Goal: Task Accomplishment & Management: Manage account settings

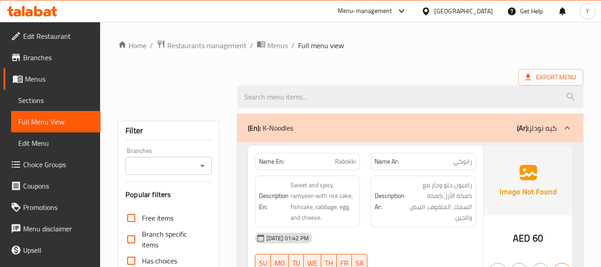
scroll to position [83, 0]
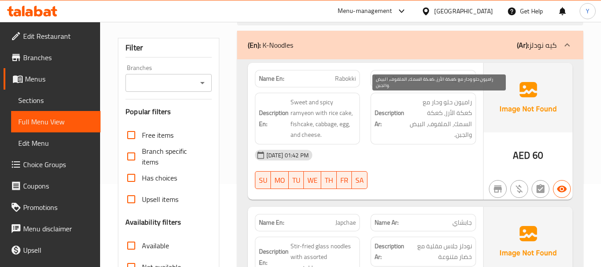
click at [450, 109] on span "راميون حلو وحار مع كعكة الأرز، كعكة السمك، الملفوف، البيض والجبن." at bounding box center [439, 119] width 66 height 44
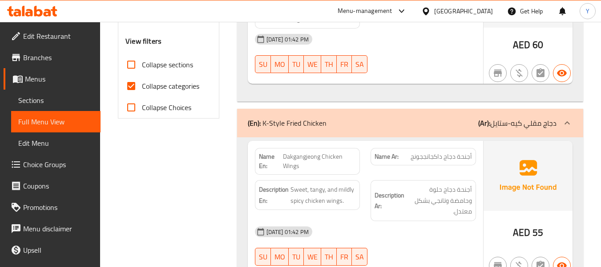
scroll to position [332, 0]
click at [303, 157] on span "Dakgangjeong Chicken Wings" at bounding box center [319, 160] width 73 height 19
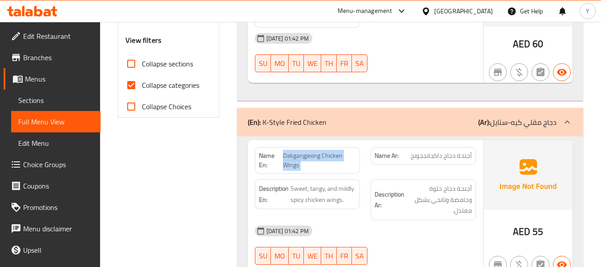
click at [303, 157] on span "Dakgangjeong Chicken Wings" at bounding box center [319, 160] width 73 height 19
copy span "Dakgangjeong Chicken Wings"
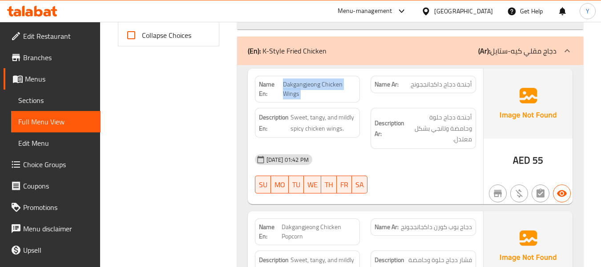
scroll to position [421, 0]
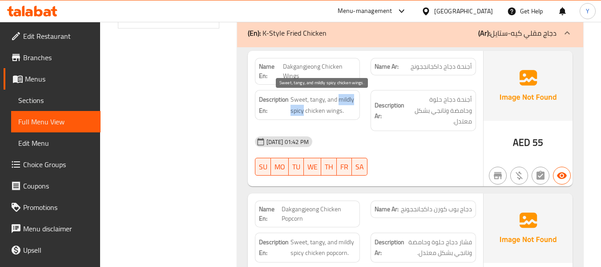
drag, startPoint x: 338, startPoint y: 102, endPoint x: 303, endPoint y: 107, distance: 35.5
click at [303, 107] on span "Sweet, tangy, and mildly spicy chicken wings." at bounding box center [324, 105] width 66 height 22
copy span "mildly spicy"
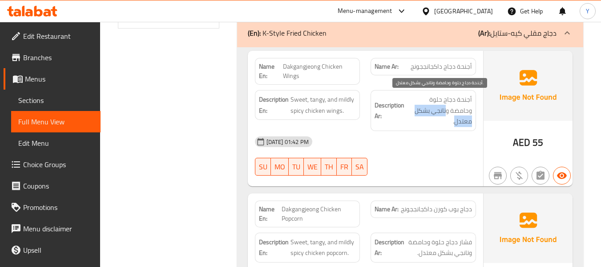
drag, startPoint x: 470, startPoint y: 112, endPoint x: 419, endPoint y: 111, distance: 50.7
click at [419, 111] on span "أجنحة دجاج حلوة وحامضة وتانجي بشكل معتدل." at bounding box center [439, 110] width 66 height 33
copy span "تانجي بشكل معتدل"
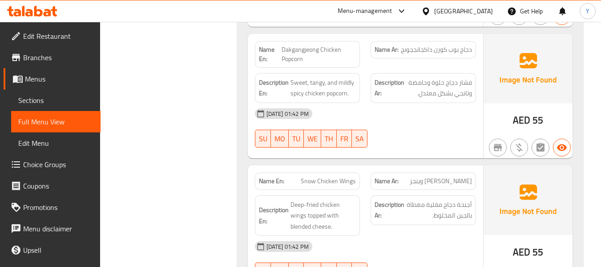
scroll to position [581, 0]
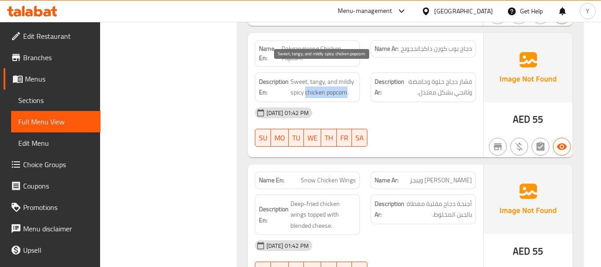
drag, startPoint x: 346, startPoint y: 82, endPoint x: 304, endPoint y: 85, distance: 41.9
click at [304, 85] on span "Sweet, tangy, and mildly spicy chicken popcorn." at bounding box center [324, 87] width 66 height 22
copy span "chicken popcorn"
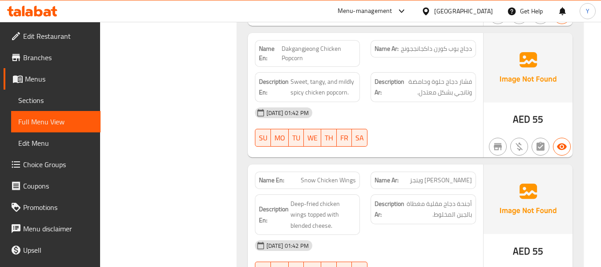
click at [472, 72] on div "Description Ar: فشار دجاج حلوة وحامضة وتانجي بشكل معتدل." at bounding box center [423, 87] width 105 height 30
drag, startPoint x: 472, startPoint y: 69, endPoint x: 447, endPoint y: 73, distance: 25.6
click at [447, 73] on div "Description Ar: فشار دجاج حلوة وحامضة وتانجي بشكل معتدل." at bounding box center [423, 87] width 105 height 30
copy span "فشار دجاج"
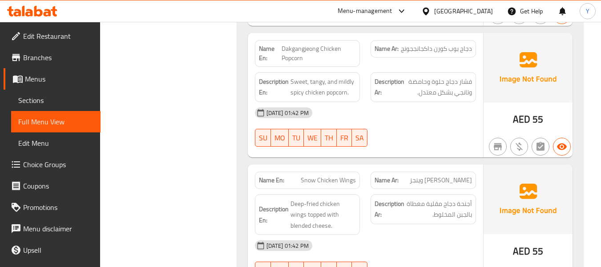
click at [412, 171] on div "Name Ar: سنو تشيكن وينجز" at bounding box center [423, 179] width 105 height 17
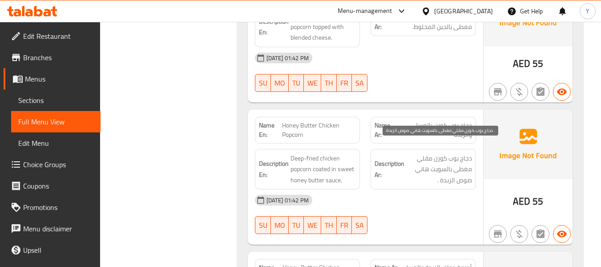
scroll to position [919, 0]
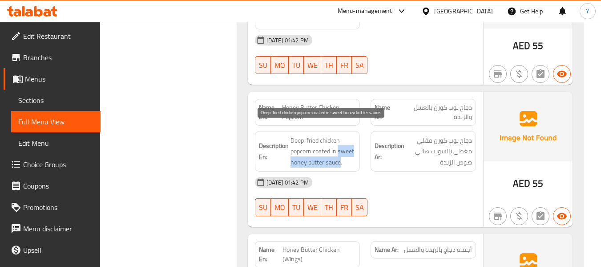
drag, startPoint x: 339, startPoint y: 141, endPoint x: 340, endPoint y: 153, distance: 12.1
click at [340, 153] on span "Deep-fried chicken popcorn coated in sweet honey butter sauce." at bounding box center [324, 151] width 66 height 33
copy span "sweet honey butter sauce"
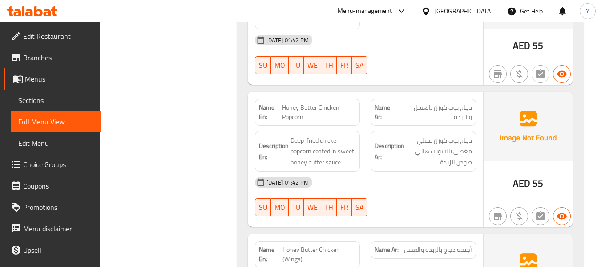
click at [308, 103] on span "Honey Butter Chicken Popcorn" at bounding box center [319, 112] width 74 height 19
copy span "Honey Butter Chicken Popcorn"
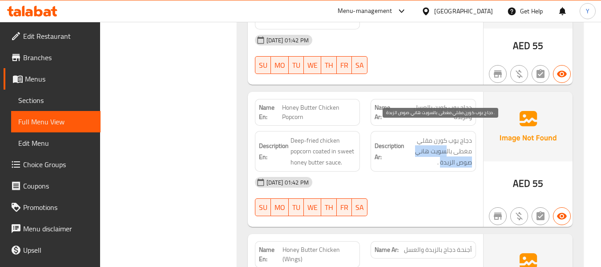
drag, startPoint x: 447, startPoint y: 141, endPoint x: 440, endPoint y: 151, distance: 11.8
click at [440, 151] on span "دجاج بوب كورن مقلي مغطى بالسويت هاني صوص الزبدة ." at bounding box center [439, 151] width 66 height 33
copy span "سويت هاني صوص الزبدة"
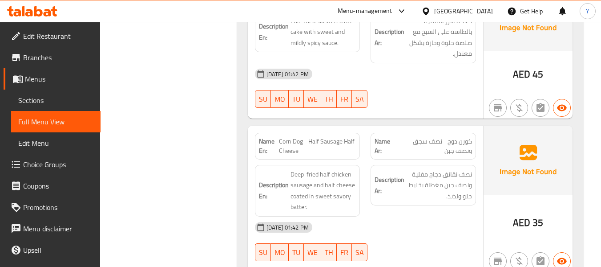
scroll to position [1364, 0]
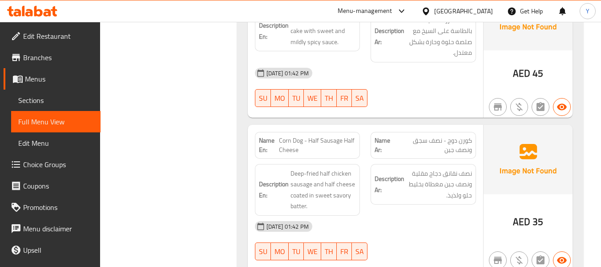
click at [324, 136] on span "Corn Dog - Half Sausage Half Cheese" at bounding box center [317, 145] width 77 height 19
copy span "Corn Dog - Half Sausage Half Cheese"
click at [410, 215] on div "[DATE] 01:42 PM" at bounding box center [366, 225] width 232 height 21
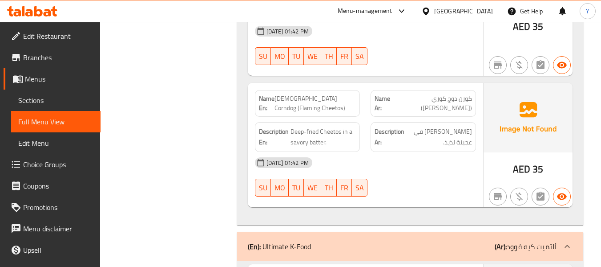
scroll to position [1560, 0]
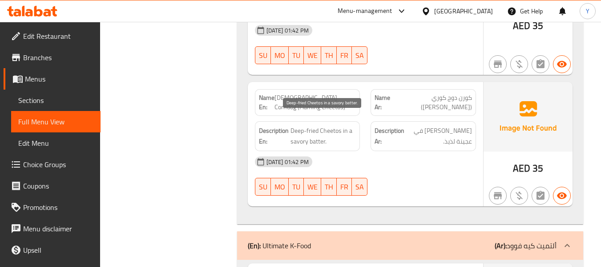
click at [319, 132] on span "Deep-fried Cheetos in a savory batter." at bounding box center [324, 136] width 66 height 22
copy span "batter"
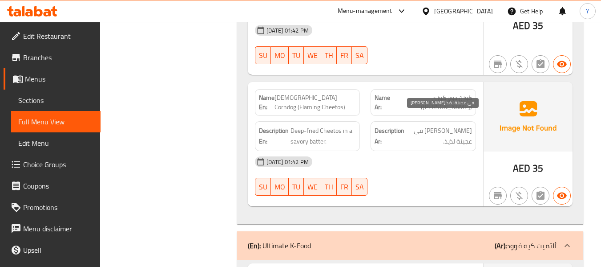
click at [411, 125] on span "تشيتوس مقلي في عجينة لذيذ." at bounding box center [439, 136] width 66 height 22
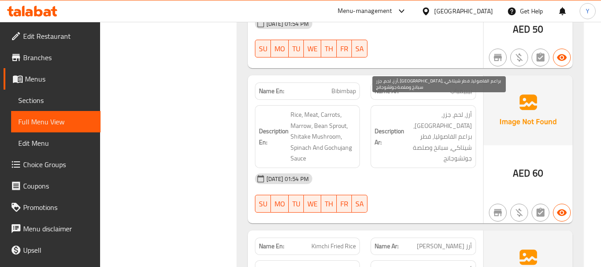
scroll to position [1898, 0]
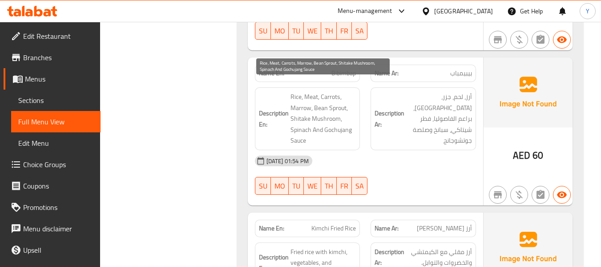
click at [302, 98] on span "Rice, Meat, Carrots, Marrow, Bean Sprout, Shitake Mushroom, Spinach And Gochuja…" at bounding box center [324, 118] width 66 height 55
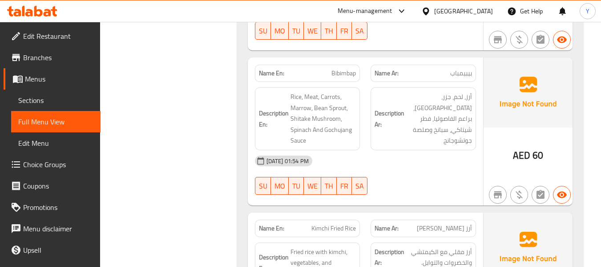
click at [427, 123] on div "Description Ar: أرز، لحم، جزر، كوسة، براعم الفاصوليا، فطر شيتاكي، سبانخ وصلصة ج…" at bounding box center [423, 118] width 116 height 73
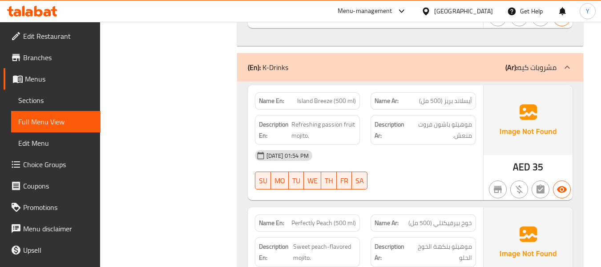
scroll to position [2930, 0]
click at [462, 95] on span "أيسلاند بريز (500 مل)" at bounding box center [445, 99] width 53 height 9
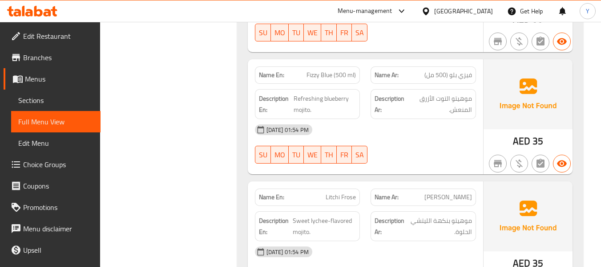
scroll to position [3322, 0]
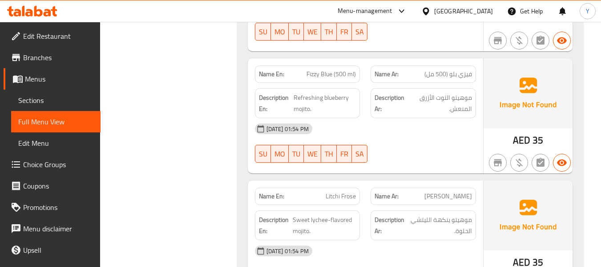
click at [336, 191] on span "Litchi Frose" at bounding box center [341, 195] width 30 height 9
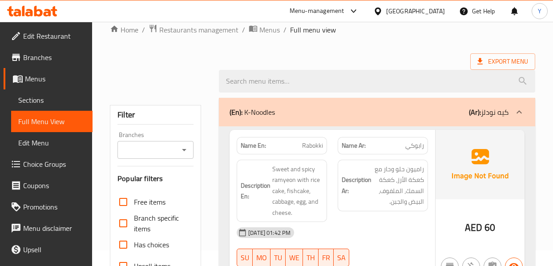
scroll to position [0, 0]
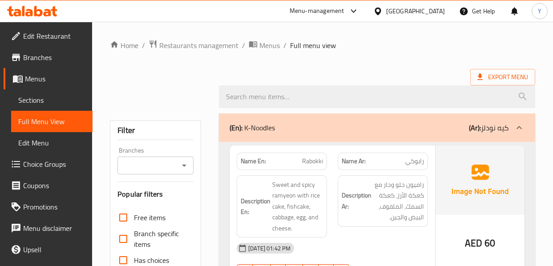
click at [400, 171] on div "Description Ar: راميون حلو وحار مع كعكة الأرز، كعكة السمك، الملفوف، البيض والجب…" at bounding box center [382, 206] width 101 height 73
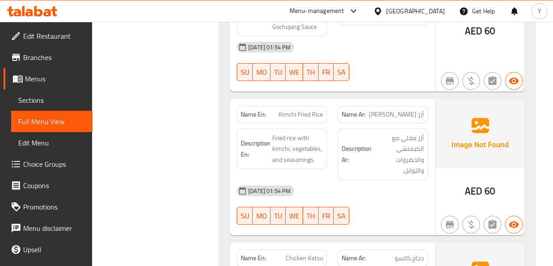
scroll to position [2171, 0]
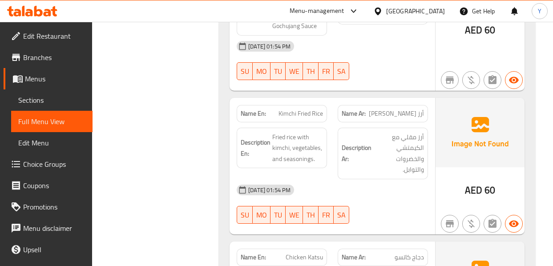
click at [382, 179] on div "16-09-2025 01:54 PM SU MO TU WE TH FR SA" at bounding box center [332, 204] width 202 height 50
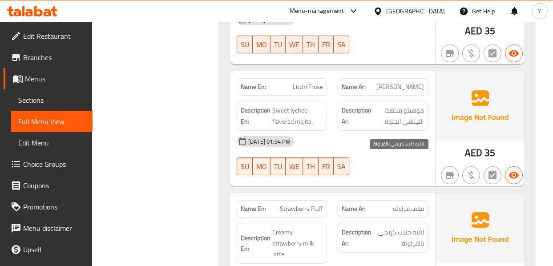
scroll to position [3707, 0]
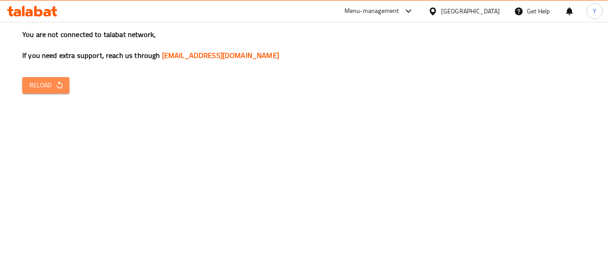
click at [50, 89] on span "Reload" at bounding box center [45, 85] width 33 height 11
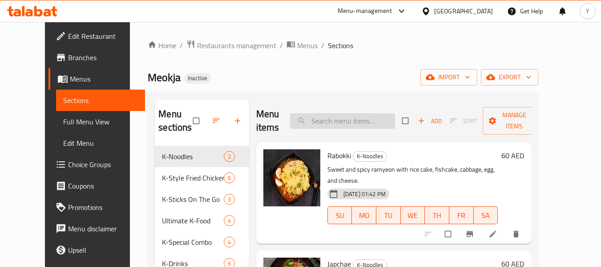
click at [377, 122] on input "search" at bounding box center [342, 121] width 105 height 16
paste input "Dakgangjeong Chicken Wings"
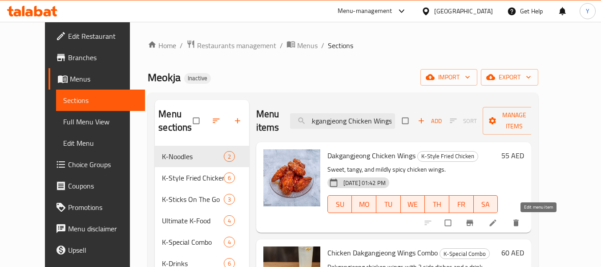
type input "Dakgangjeong Chicken Wings"
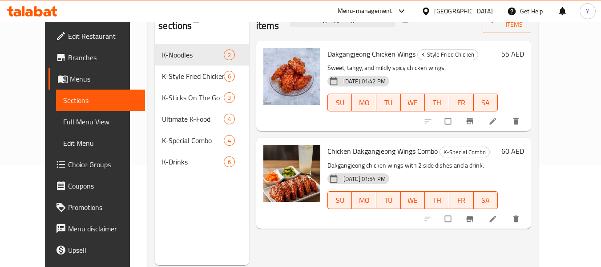
scroll to position [102, 0]
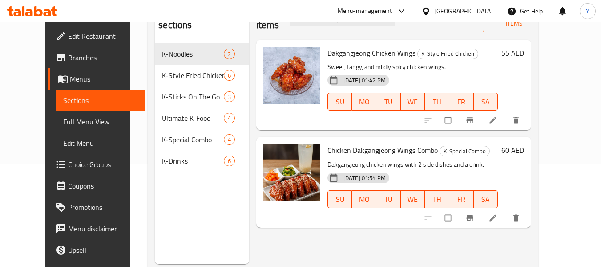
click at [506, 211] on li at bounding box center [493, 217] width 25 height 14
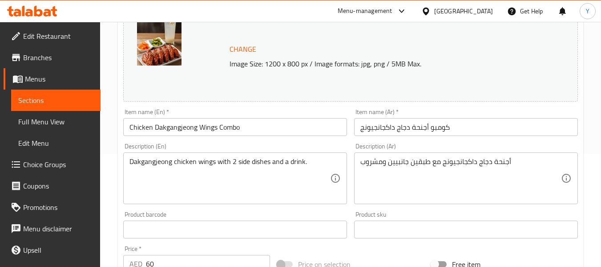
scroll to position [115, 0]
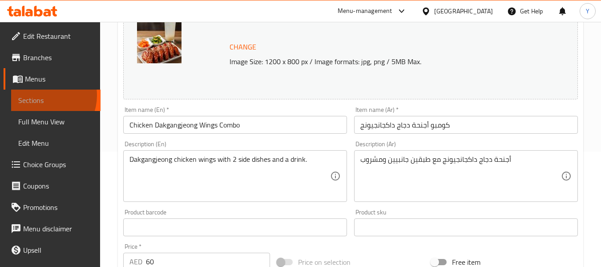
click at [44, 95] on span "Sections" at bounding box center [55, 100] width 75 height 11
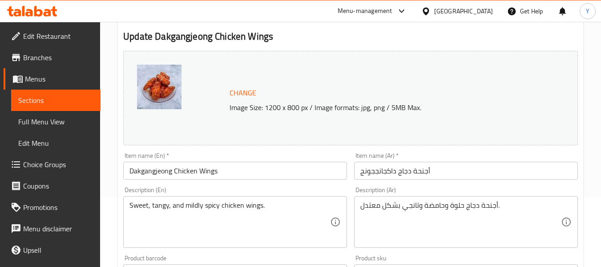
scroll to position [73, 0]
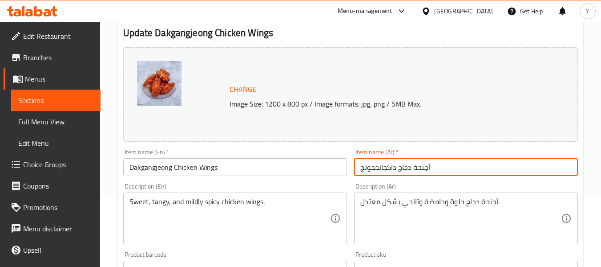
click at [371, 168] on input "أجنحة دجاج داكجانججونج" at bounding box center [466, 167] width 224 height 18
type input "أجنحة دجاج داكجانجيونج"
click at [56, 102] on span "Sections" at bounding box center [55, 100] width 75 height 11
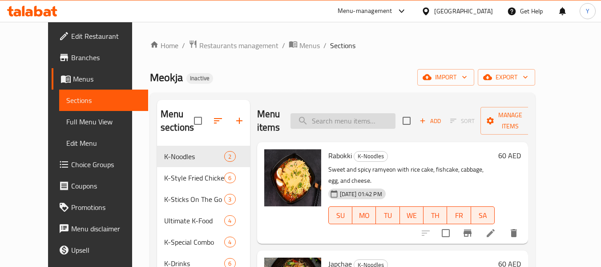
click at [331, 113] on input "search" at bounding box center [343, 121] width 105 height 16
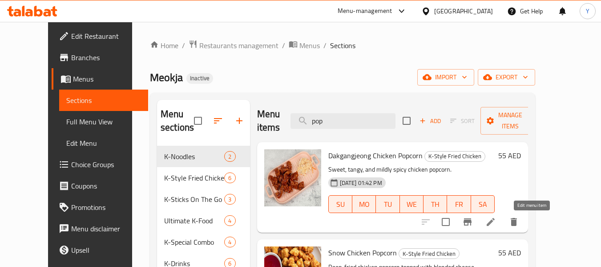
type input "pop"
click at [496, 222] on icon at bounding box center [490, 221] width 11 height 11
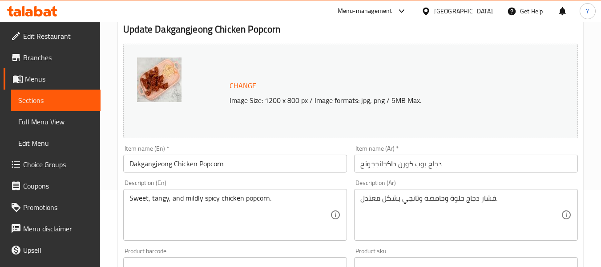
scroll to position [77, 0]
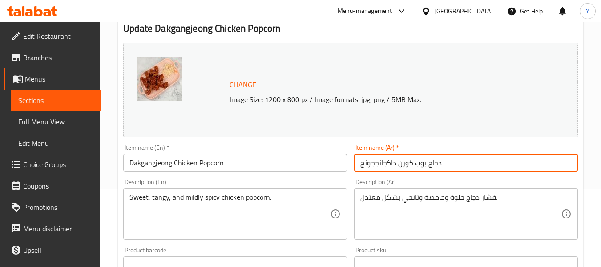
click at [372, 165] on input "دجاج بوب كورن داكجانججونج" at bounding box center [466, 162] width 224 height 18
type input "دجاج بوب كورن داكجانجيونج"
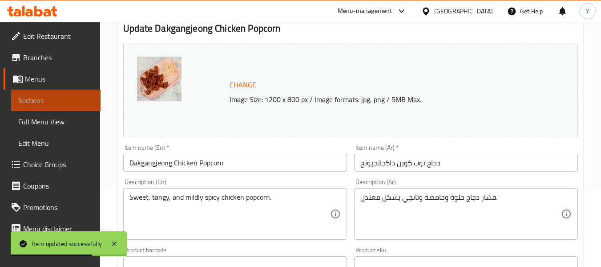
click at [59, 99] on span "Sections" at bounding box center [55, 100] width 75 height 11
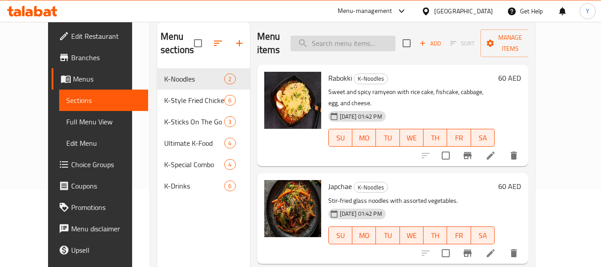
click at [369, 40] on input "search" at bounding box center [343, 44] width 105 height 16
paste input "Corn Dog - Half Sausage Half Cheese"
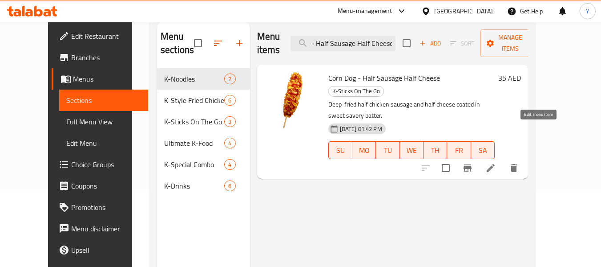
type input "Corn Dog - Half Sausage Half Cheese"
click at [496, 162] on icon at bounding box center [490, 167] width 11 height 11
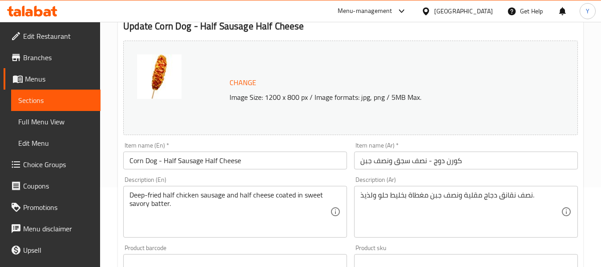
scroll to position [81, 0]
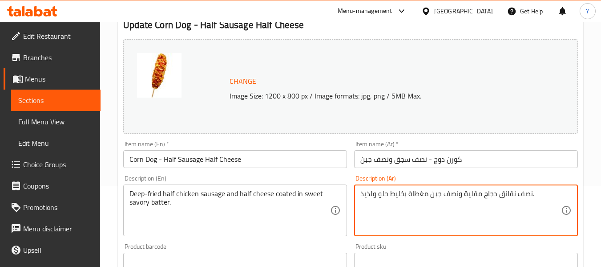
click at [508, 192] on textarea "نصف نقانق دجاج مقلية ونصف جبن مغطاة بخليط حلو ولذيذ." at bounding box center [460, 210] width 201 height 42
click at [403, 158] on input "كورن دوج - نصف سجق ونصف جبن" at bounding box center [466, 159] width 224 height 18
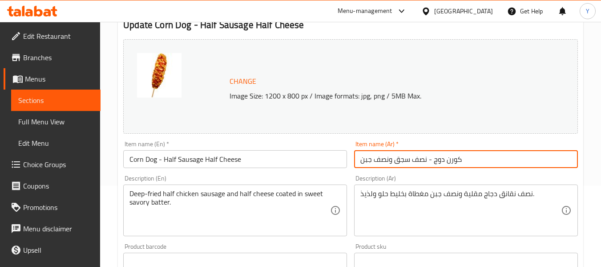
click at [403, 158] on input "كورن دوج - نصف سجق ونصف جبن" at bounding box center [466, 159] width 224 height 18
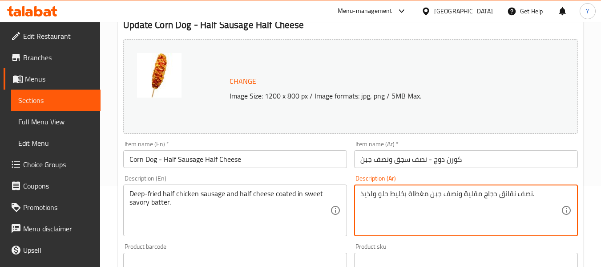
click at [505, 194] on textarea "نصف نقانق دجاج مقلية ونصف جبن مغطاة بخليط حلو ولذيذ." at bounding box center [460, 210] width 201 height 42
paste textarea "سج"
drag, startPoint x: 373, startPoint y: 193, endPoint x: 361, endPoint y: 193, distance: 11.6
click at [361, 193] on textarea "نصف سجق دجاج مقلية ونصف جبن مغطاة بخليط حلو ولذيذ." at bounding box center [460, 210] width 201 height 42
type textarea "نصف سجق دجاج مقلية ونصف جبن مغطاة بخليط حلو ومالح."
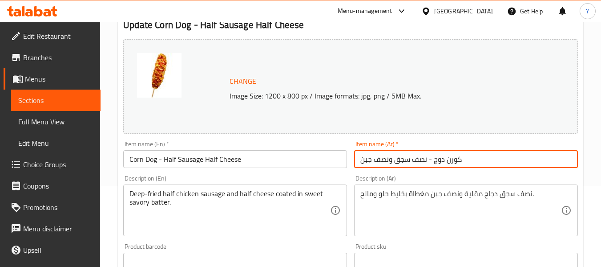
click at [424, 162] on input "كورن دوج - نصف سجق ونصف جبن" at bounding box center [466, 159] width 224 height 18
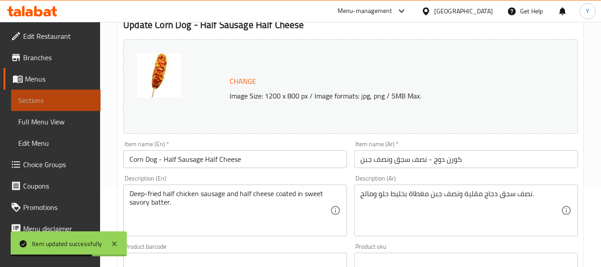
click at [70, 102] on span "Sections" at bounding box center [55, 100] width 75 height 11
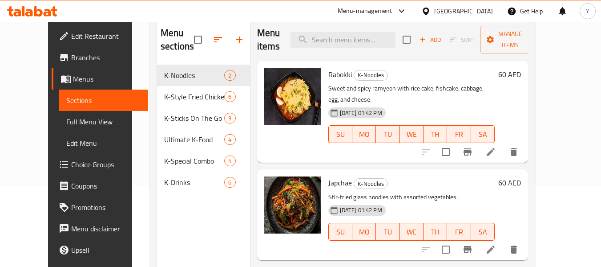
click at [291, 260] on div "Menu items Add Sort Manage items Rabokki K-Noodles Sweet and spicy ramyeon with…" at bounding box center [389, 152] width 279 height 267
click at [363, 36] on input "search" at bounding box center [343, 40] width 105 height 16
paste input "batter"
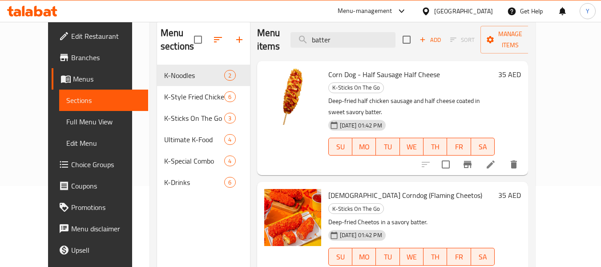
click at [295, 247] on div "Menu items batter Add Sort Manage items Corn Dog - Half Sausage Half Cheese K-S…" at bounding box center [389, 152] width 279 height 267
click at [340, 33] on input "batter" at bounding box center [343, 40] width 105 height 16
paste input "sweet honey butter sauce"
click at [340, 33] on input "sweet honey butter sauce" at bounding box center [343, 40] width 105 height 16
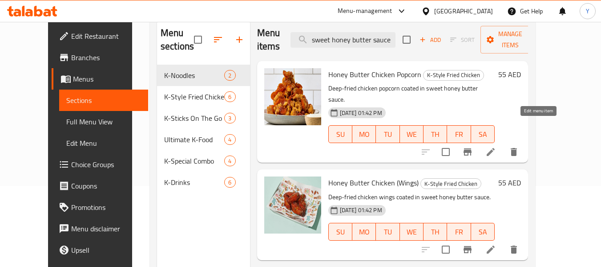
type input "sweet honey butter sauce"
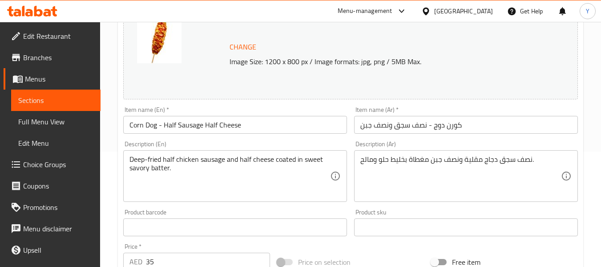
scroll to position [116, 0]
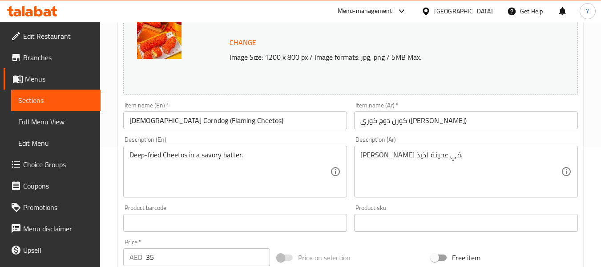
scroll to position [125, 0]
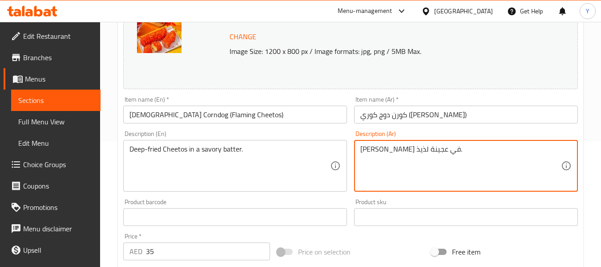
drag, startPoint x: 391, startPoint y: 149, endPoint x: 355, endPoint y: 149, distance: 36.0
type textarea "تشيتوس مقلي في خلطة مالحة."
click at [400, 115] on input "كورن دوج كوري (فلامينغ شيتوس)" at bounding box center [466, 114] width 224 height 18
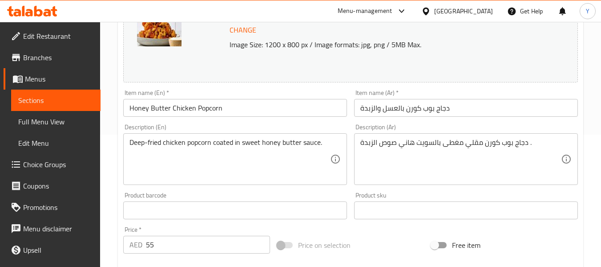
scroll to position [137, 0]
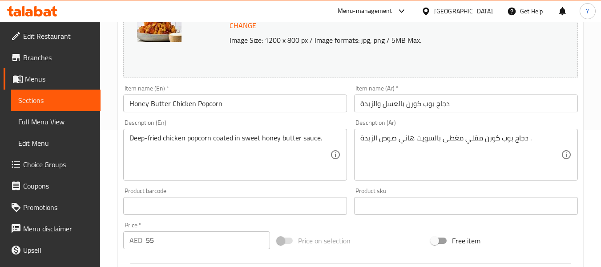
click at [219, 124] on div "Description (En) Deep-fried chicken popcorn coated in sweet honey butter sauce.…" at bounding box center [235, 149] width 224 height 61
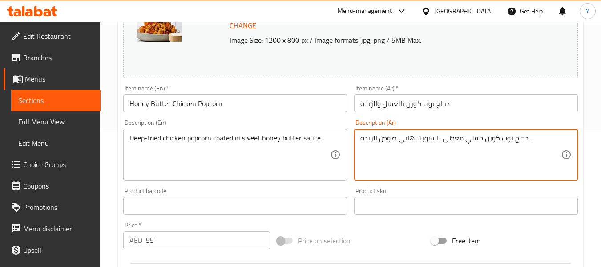
drag, startPoint x: 438, startPoint y: 137, endPoint x: 362, endPoint y: 141, distance: 76.2
click at [362, 141] on textarea "دجاج بوب كورن مقلي مغطى بالسويت هاني صوص الزبدة ." at bounding box center [460, 154] width 201 height 42
paste textarea "وص الزبدة والعسل الحلو"
type textarea "دجاج بوب كورن مقلي مغطى بصوص الزبدة والعسل الحلو ."
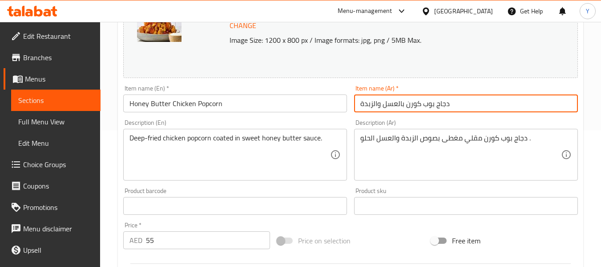
click at [434, 105] on input "دجاج بوب كورن بالعسل والزبدة" at bounding box center [466, 103] width 224 height 18
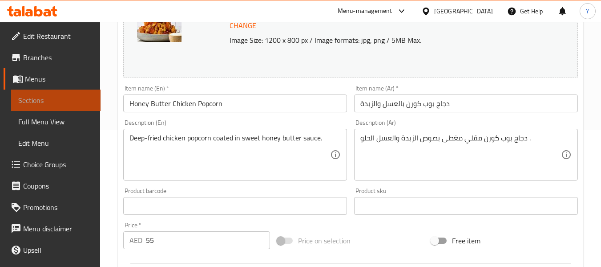
click at [74, 105] on span "Sections" at bounding box center [55, 100] width 75 height 11
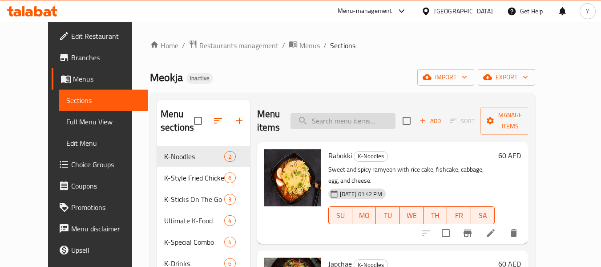
paste input "فشار دجاج"
click at [389, 113] on input "search" at bounding box center [343, 121] width 105 height 16
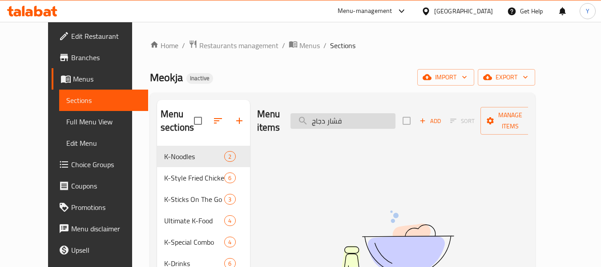
click at [389, 113] on input "فشار دجاج" at bounding box center [343, 121] width 105 height 16
type input "ح"
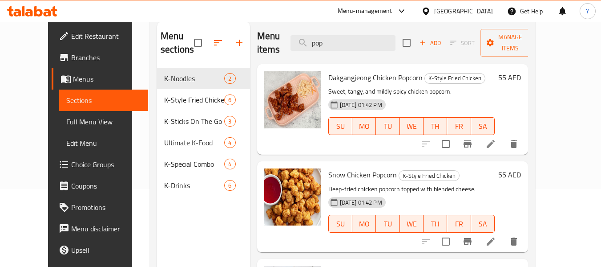
scroll to position [80, 0]
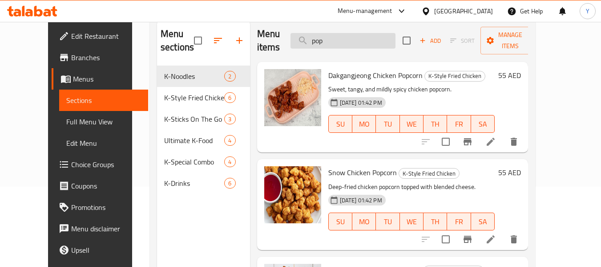
click at [380, 43] on input "pop" at bounding box center [343, 41] width 105 height 16
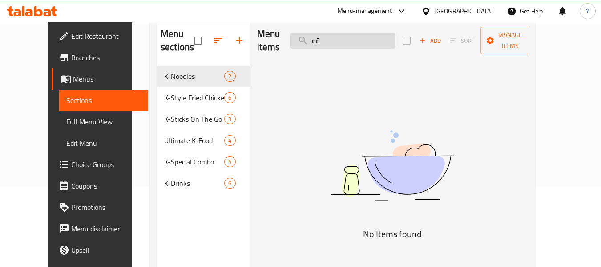
type input "ة"
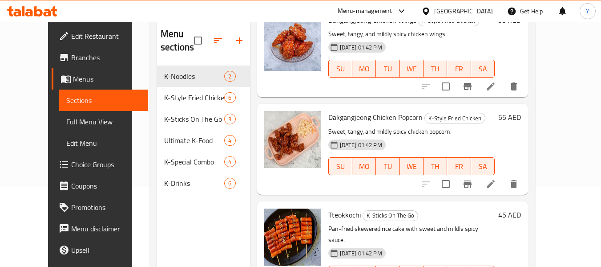
scroll to position [61, 0]
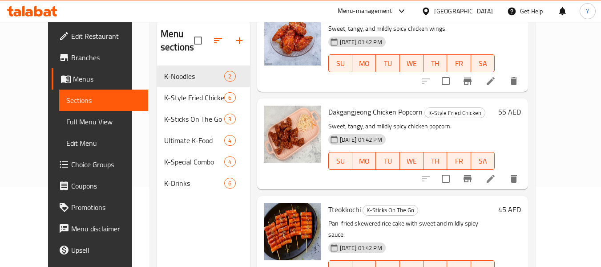
type input "mild"
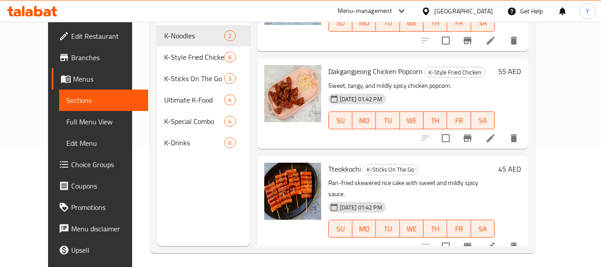
scroll to position [125, 0]
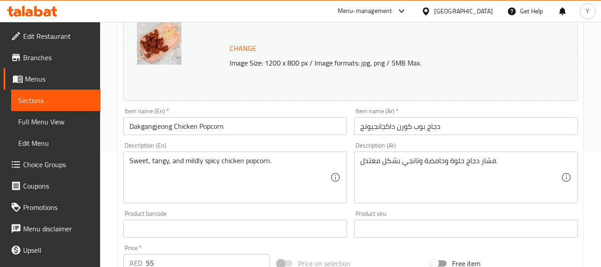
scroll to position [115, 0]
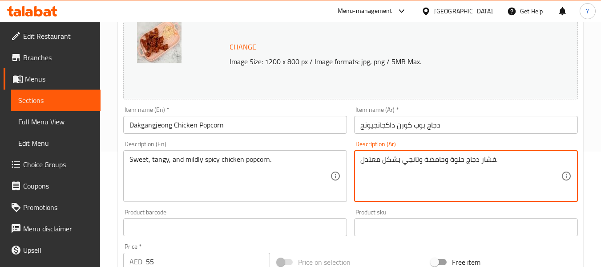
click at [488, 157] on textarea "فشار دجاج حلوة وحامضة وتانجي بشكل معتدل." at bounding box center [460, 176] width 201 height 42
click at [462, 160] on textarea "دجاج حلوة وحامضة وتانجي بشكل معتدل." at bounding box center [460, 176] width 201 height 42
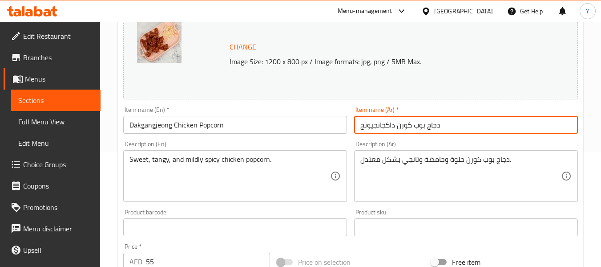
click at [488, 123] on input "دجاج بوب كورن داكجانجيونج" at bounding box center [466, 125] width 224 height 18
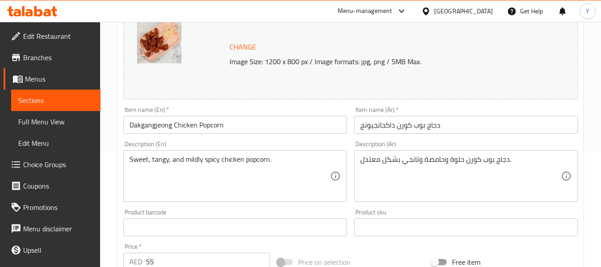
click at [236, 142] on div "Description (En) Sweet, tangy, and mildly spicy chicken popcorn. Description (E…" at bounding box center [235, 171] width 224 height 61
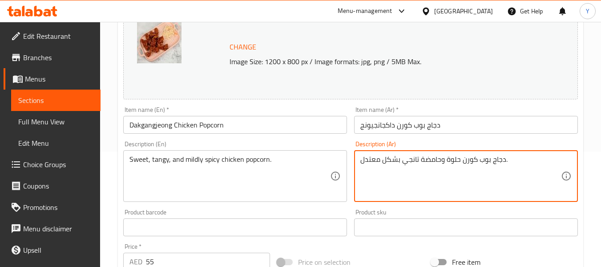
drag, startPoint x: 440, startPoint y: 159, endPoint x: 419, endPoint y: 161, distance: 21.4
click at [419, 161] on textarea "دجاج بوب كورن حلوة وحامضة تانجي بشكل معتدل." at bounding box center [460, 176] width 201 height 42
click at [418, 161] on textarea "دجاج بوب كورن حلوة و تانجي بشكل معتدل." at bounding box center [460, 176] width 201 height 42
click at [399, 162] on textarea "دجاج بوب كورن حلوة وتانجي بشكل معتدل." at bounding box center [460, 176] width 201 height 42
click at [416, 163] on textarea "دجاج بوب كورن حلوة وتانجي بشكل معتدل." at bounding box center [460, 176] width 201 height 42
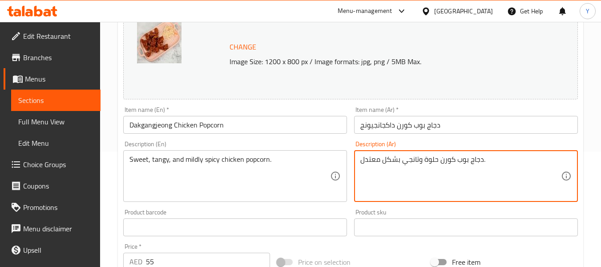
click at [423, 163] on textarea "دجاج بوب كورن حلوة وتانجي بشكل معتدل." at bounding box center [460, 176] width 201 height 42
drag, startPoint x: 399, startPoint y: 160, endPoint x: 351, endPoint y: 162, distance: 48.5
click at [351, 162] on div "Description (Ar) دجاج بوب كورن حلوة، تانجي بشكل معتدل. Description (Ar)" at bounding box center [466, 171] width 231 height 68
paste textarea "ارة قليلا"
click at [387, 159] on textarea "دجاج بوب كورن حلوة، تانجي حارة قليلا." at bounding box center [460, 176] width 201 height 42
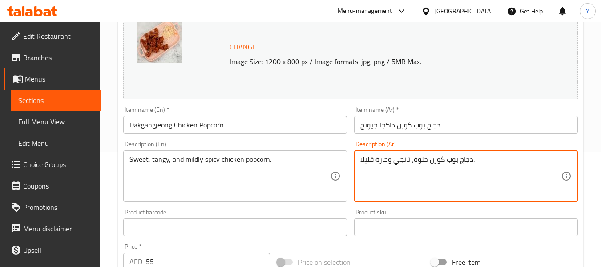
type textarea "دجاج بوب كورن حلوة، تانجي وحارة قليلا."
click at [432, 131] on input "دجاج بوب كورن داكجانجيونج" at bounding box center [466, 125] width 224 height 18
drag, startPoint x: 427, startPoint y: 160, endPoint x: 361, endPoint y: 163, distance: 65.5
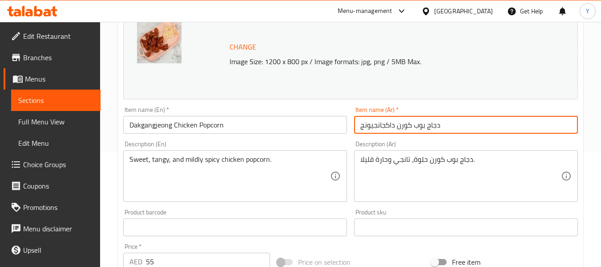
click at [397, 127] on input "دجاج بوب كورن داكجانجيونج" at bounding box center [466, 125] width 224 height 18
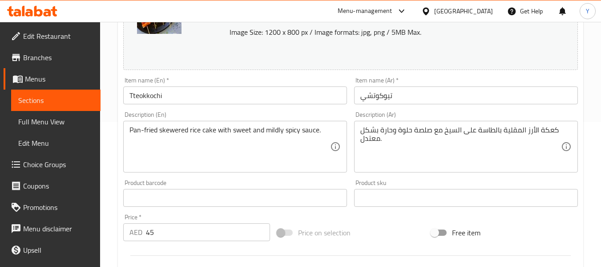
scroll to position [149, 0]
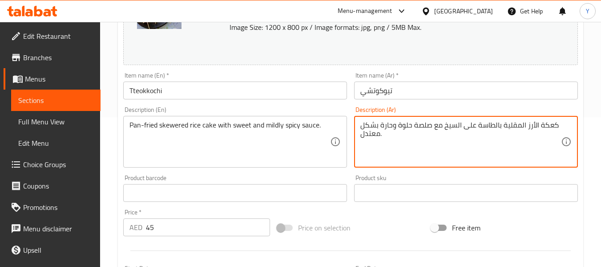
drag, startPoint x: 430, startPoint y: 123, endPoint x: 389, endPoint y: 136, distance: 42.8
click at [389, 136] on textarea "كعكة الأرز المقلية بالطاسة على السيخ مع صلصة حلوة وحارة بشكل معتدل." at bounding box center [460, 142] width 201 height 42
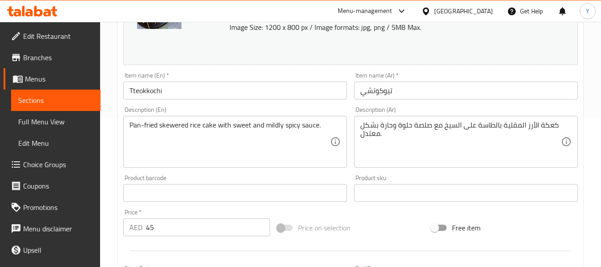
click at [211, 108] on div "Description (En) Pan-fried skewered rice cake with sweet and mildly spicy sauce…" at bounding box center [235, 136] width 224 height 61
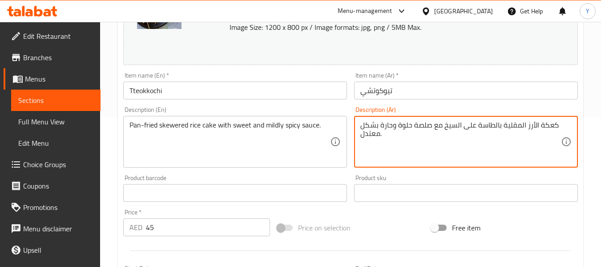
drag, startPoint x: 391, startPoint y: 125, endPoint x: 403, endPoint y: 137, distance: 17.3
paste textarea "قليلا"
type textarea "كعكة الأرز المقلية بالطاسة على السيخ مع صلصة حلوة وحارة قليلا"
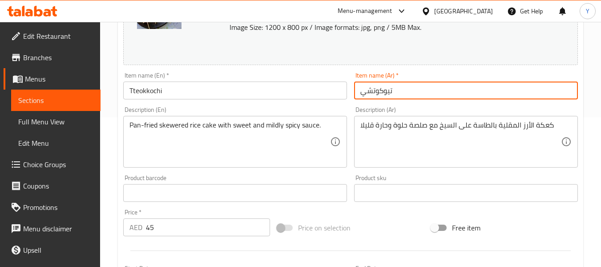
click at [431, 93] on input "تيوكوتشي" at bounding box center [466, 90] width 224 height 18
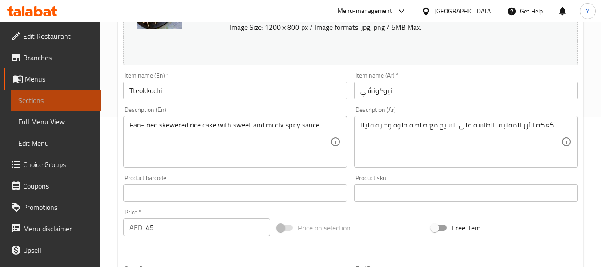
click at [71, 99] on span "Sections" at bounding box center [55, 100] width 75 height 11
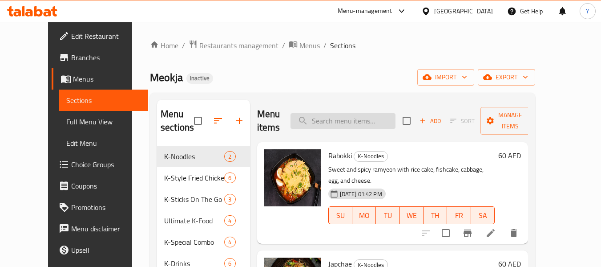
click at [388, 115] on input "search" at bounding box center [343, 121] width 105 height 16
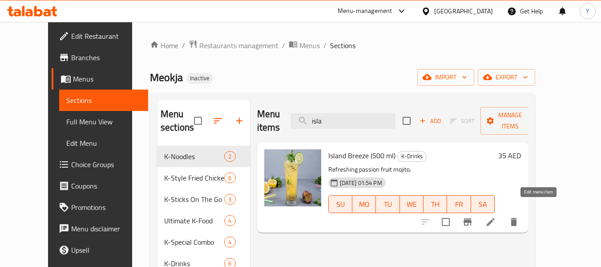
type input "isla"
click at [496, 216] on icon at bounding box center [490, 221] width 11 height 11
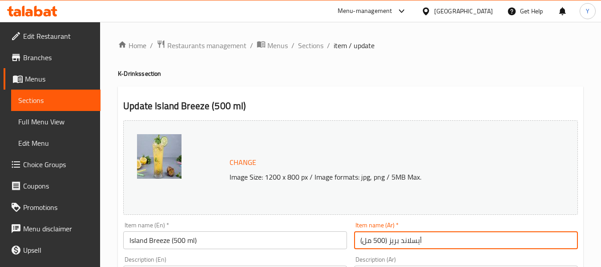
click at [411, 240] on input "أيسلاند بريز (500 مل)" at bounding box center [466, 240] width 224 height 18
type input "أيلاند بريز (500 مل)"
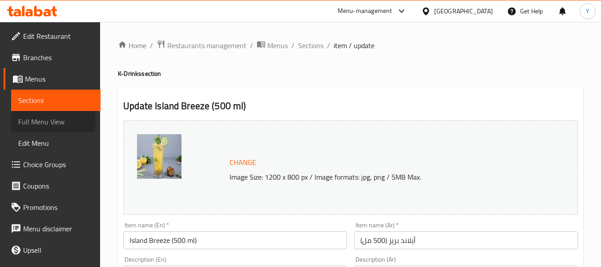
click at [46, 121] on span "Full Menu View" at bounding box center [55, 121] width 75 height 11
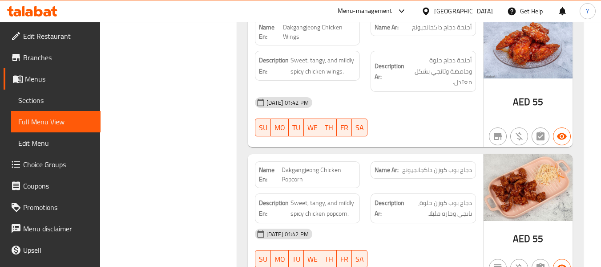
scroll to position [233, 0]
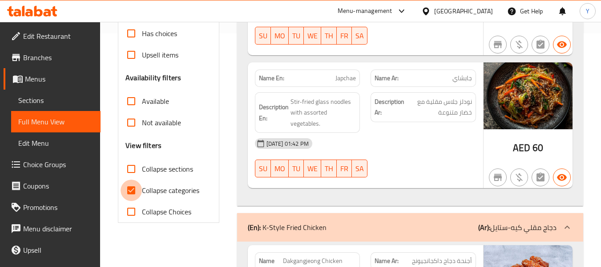
click at [132, 190] on input "Collapse categories" at bounding box center [131, 189] width 21 height 21
checkbox input "false"
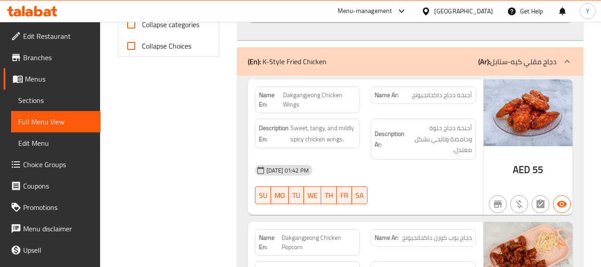
scroll to position [1189, 0]
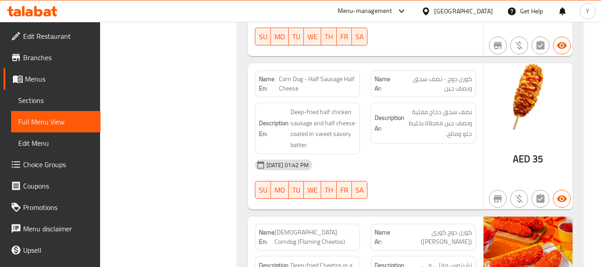
click at [377, 250] on div "Description Ar: تشيتوس مقلي في خلطة مالحة." at bounding box center [423, 270] width 116 height 40
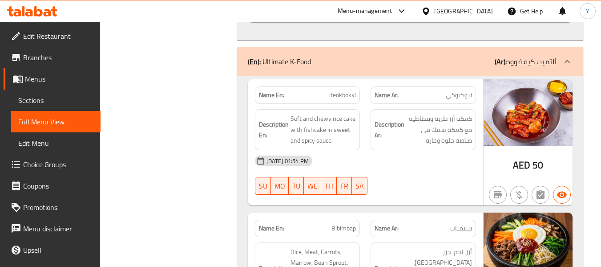
scroll to position [1723, 0]
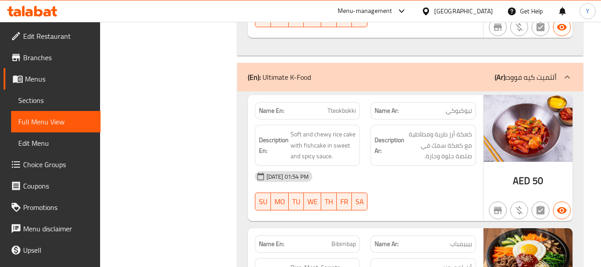
click at [182, 158] on div "Filter Branches Branches Popular filters Free items Branch specific items Has c…" at bounding box center [172, 212] width 119 height 3643
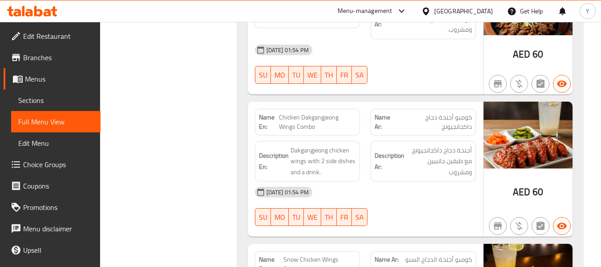
scroll to position [2548, 0]
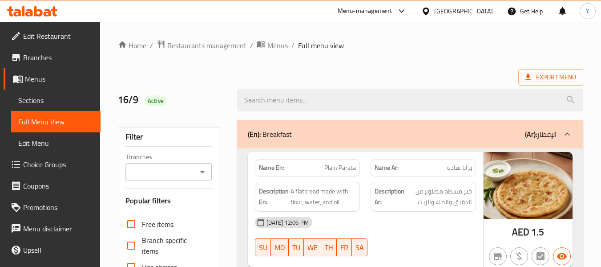
click at [305, 170] on p "Name En: Plain Parata" at bounding box center [307, 167] width 97 height 9
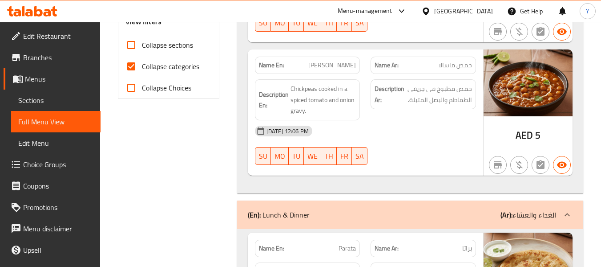
scroll to position [358, 0]
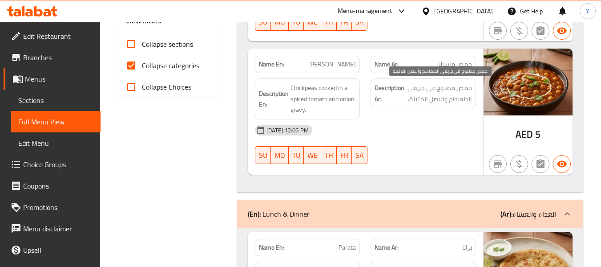
drag, startPoint x: 426, startPoint y: 87, endPoint x: 408, endPoint y: 101, distance: 23.1
click at [408, 101] on span "حمص مطبوخ في جريفي الطماطم والبصل المتبلة." at bounding box center [439, 93] width 66 height 22
drag, startPoint x: 425, startPoint y: 88, endPoint x: 411, endPoint y: 99, distance: 18.1
click at [411, 99] on span "حمص مطبوخ في جريفي الطماطم والبصل المتبلة." at bounding box center [439, 93] width 66 height 22
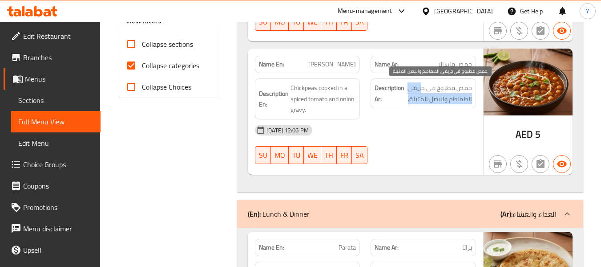
copy span "جريفي الطماطم والبصل المتبلة"
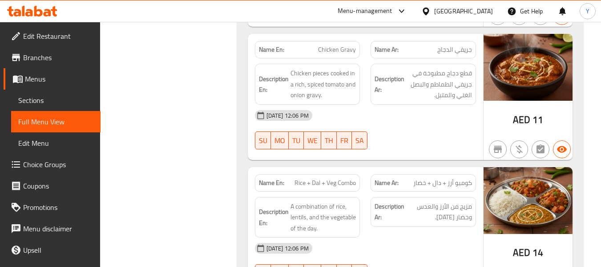
scroll to position [1052, 0]
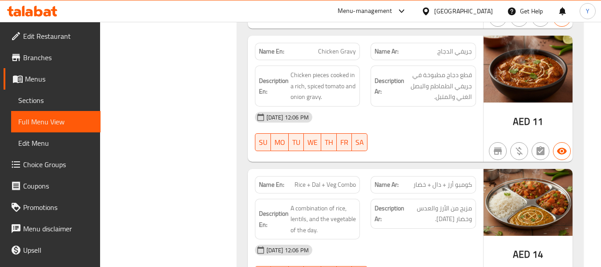
click at [344, 51] on span "Chicken Gravy" at bounding box center [337, 51] width 38 height 9
copy span "Chicken Gravy"
click at [360, 104] on div "Description En: Chicken pieces cooked in a rich, spiced tomato and onion gravy." at bounding box center [308, 86] width 116 height 52
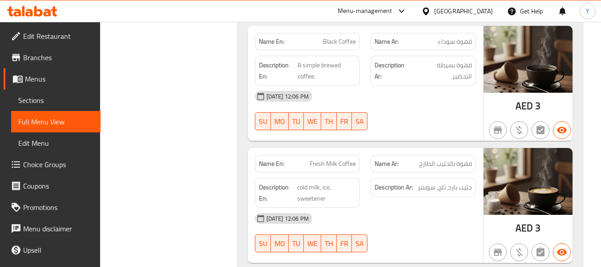
scroll to position [3223, 0]
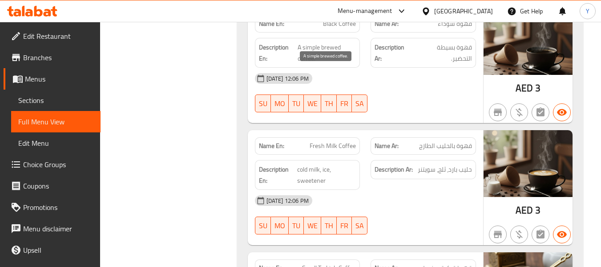
click at [325, 42] on span "A simple brewed coffee." at bounding box center [327, 53] width 58 height 22
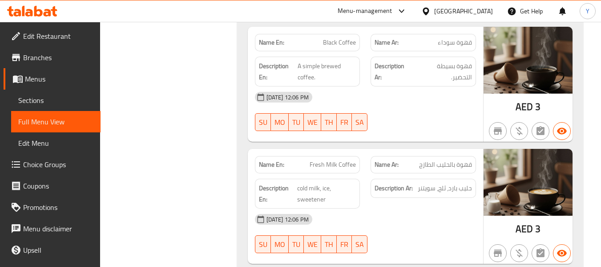
scroll to position [3187, 0]
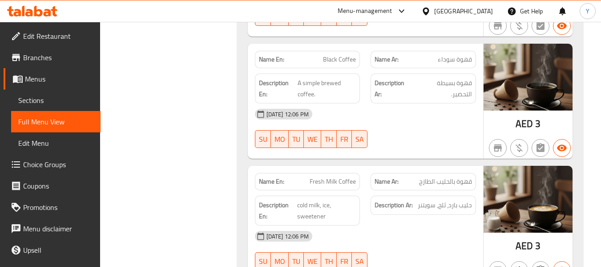
click at [340, 55] on span "Black Coffee" at bounding box center [339, 59] width 33 height 9
copy span "Black Coffee"
click at [340, 55] on span "Black Coffee" at bounding box center [339, 59] width 33 height 9
click at [297, 199] on span "cold milk, ice, sweetener" at bounding box center [326, 210] width 59 height 22
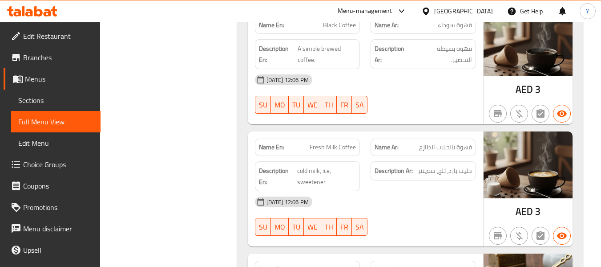
scroll to position [3223, 0]
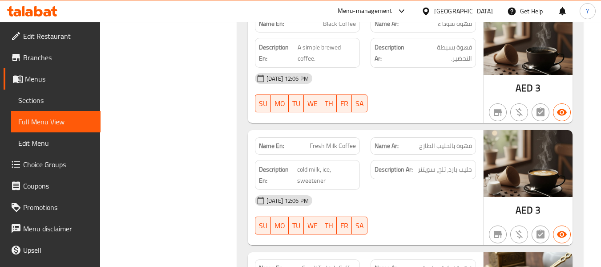
click at [344, 141] on span "Fresh Milk Coffee" at bounding box center [333, 145] width 46 height 9
copy span "Coffee"
click at [344, 141] on span "Fresh Milk Coffee" at bounding box center [333, 145] width 46 height 9
copy span "Fresh Milk Coffee"
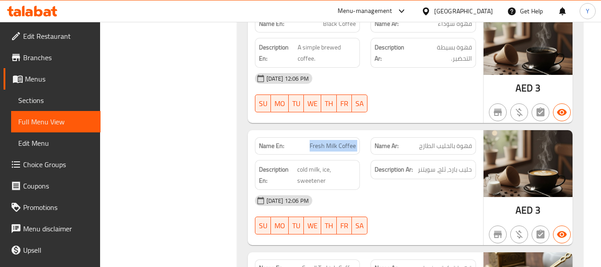
click at [317, 132] on div "Name En: Fresh Milk Coffee" at bounding box center [308, 146] width 116 height 28
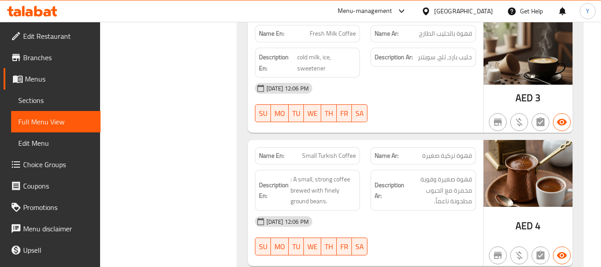
scroll to position [3330, 0]
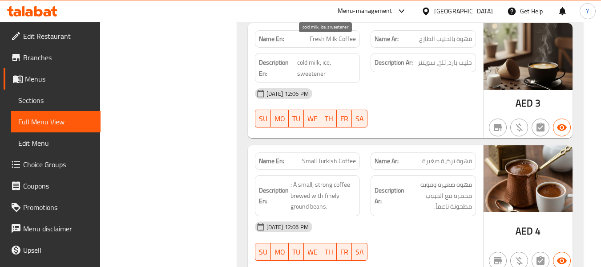
click at [308, 57] on span "cold milk, ice, sweetener" at bounding box center [326, 68] width 59 height 22
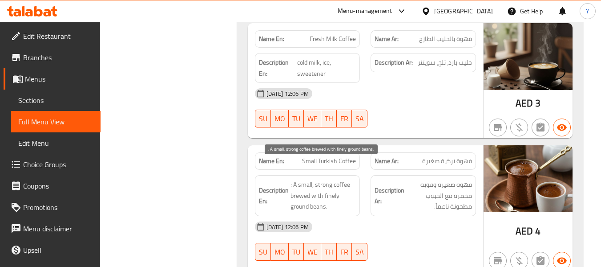
click at [315, 180] on span ": A small, strong coffee brewed with finely ground beans." at bounding box center [324, 195] width 66 height 33
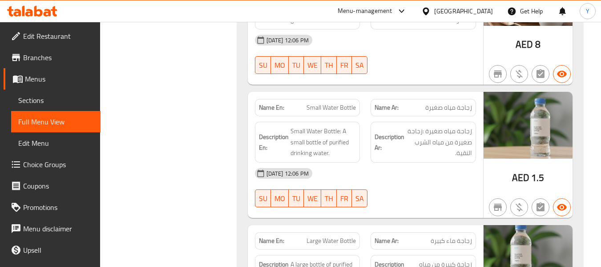
scroll to position [3650, 0]
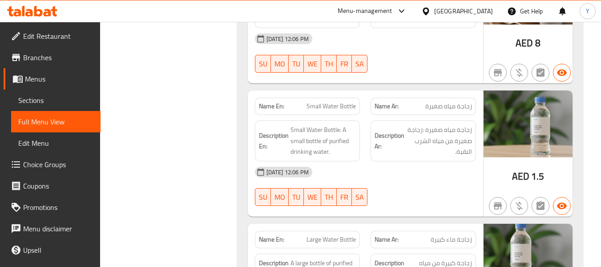
click at [329, 101] on span "Small Water Bottle" at bounding box center [331, 105] width 49 height 9
copy span "Small Water Bottle"
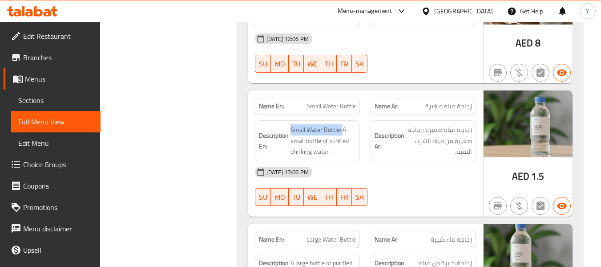
drag, startPoint x: 343, startPoint y: 111, endPoint x: 290, endPoint y: 109, distance: 53.0
click at [290, 124] on h6 "Description En: Small Water Bottle: A small bottle of purified drinking water." at bounding box center [307, 140] width 97 height 33
copy span "Small Water Bottle:"
click at [335, 101] on span "Small Water Bottle" at bounding box center [331, 105] width 49 height 9
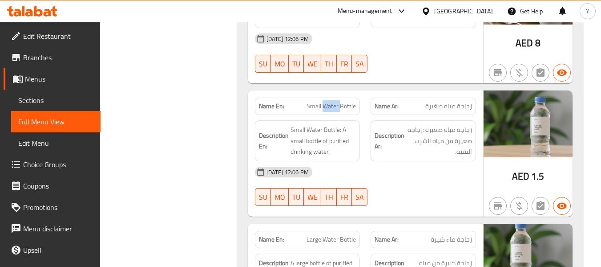
click at [335, 101] on span "Small Water Bottle" at bounding box center [331, 105] width 49 height 9
copy span "Small Water Bottle"
click at [335, 101] on span "Small Water Bottle" at bounding box center [331, 105] width 49 height 9
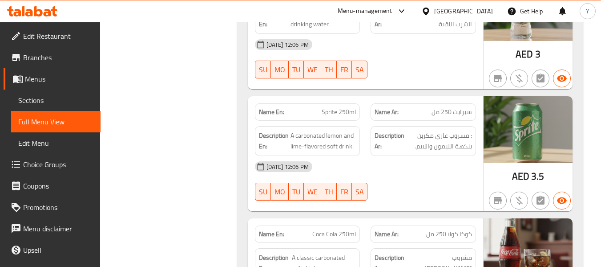
scroll to position [3917, 0]
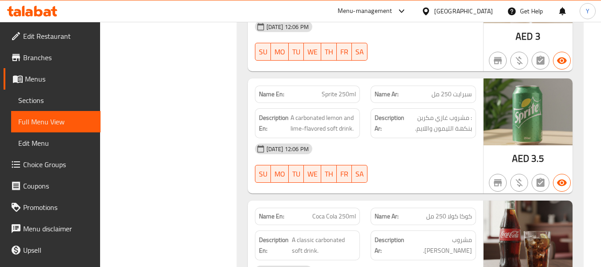
click at [341, 118] on div "Description En: A carbonated lemon and lime-flavored soft drink." at bounding box center [307, 123] width 105 height 30
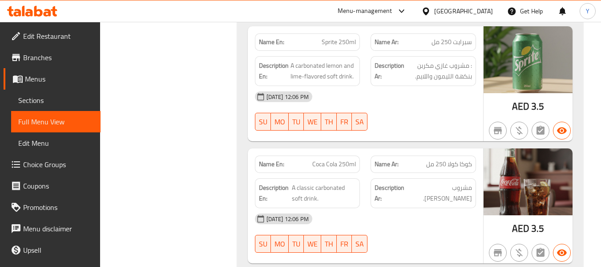
scroll to position [3970, 0]
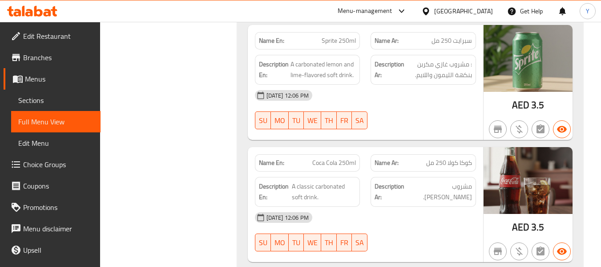
click at [346, 36] on span "Sprite 250ml" at bounding box center [339, 40] width 34 height 9
copy span "Sprite 250ml"
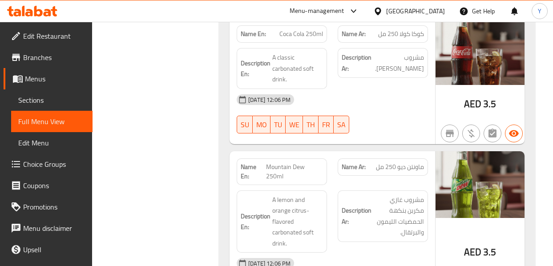
scroll to position [4692, 0]
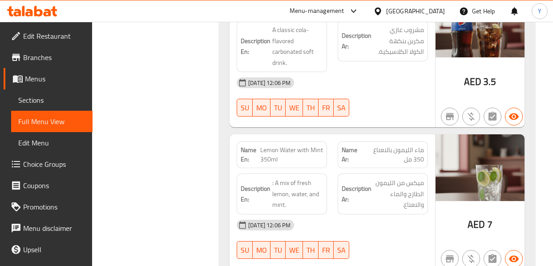
click at [393, 214] on div "16-09-2025 12:06 PM" at bounding box center [332, 224] width 202 height 21
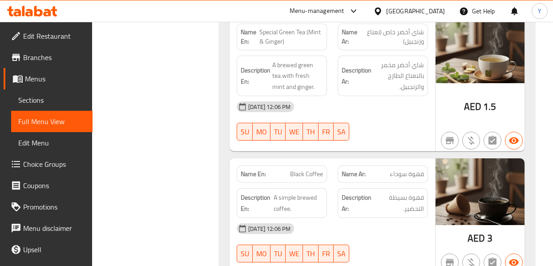
scroll to position [3287, 0]
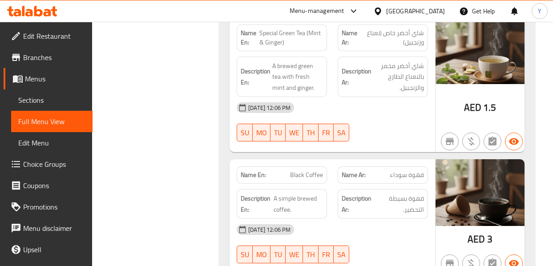
click at [347, 189] on div "Description Ar: قهوة بسيطة التحضير." at bounding box center [383, 204] width 90 height 30
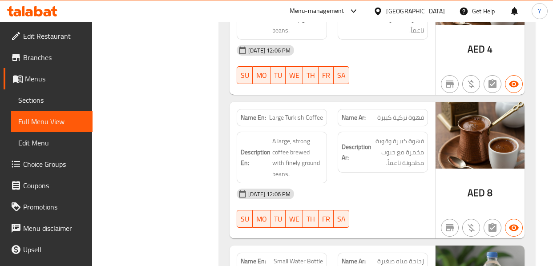
scroll to position [3749, 0]
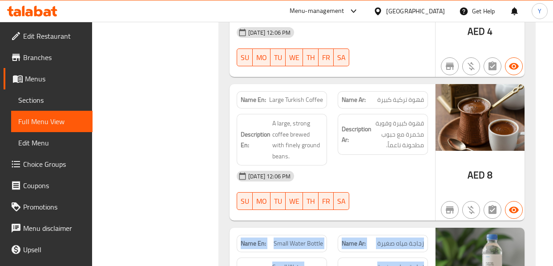
drag, startPoint x: 367, startPoint y: 224, endPoint x: 821, endPoint y: 160, distance: 459.3
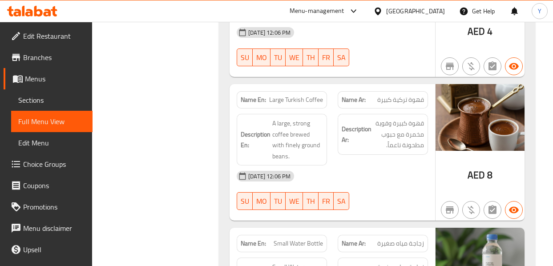
click at [397, 205] on div at bounding box center [382, 210] width 101 height 11
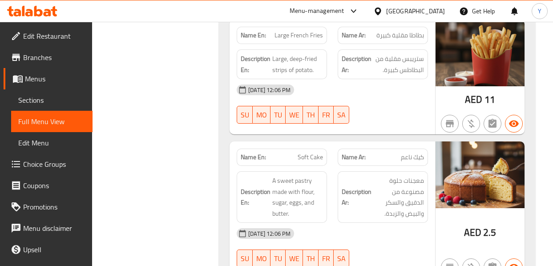
scroll to position [2290, 0]
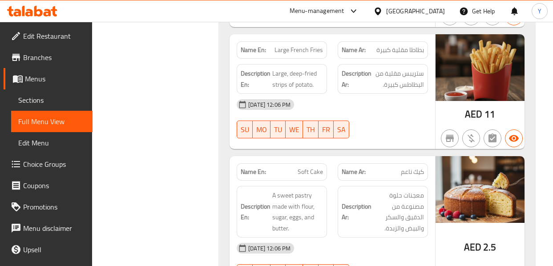
click at [308, 167] on span "Soft Cake" at bounding box center [310, 171] width 25 height 9
copy span "Soft Cake"
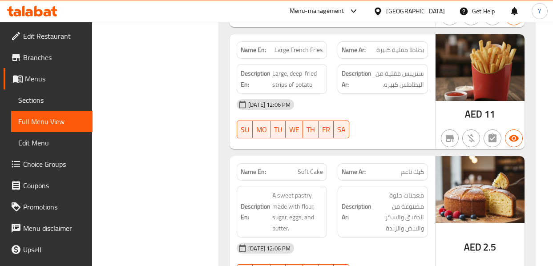
click at [385, 167] on p "Name Ar: كيك ناعم" at bounding box center [383, 171] width 82 height 9
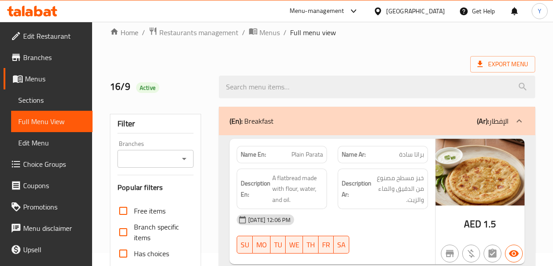
scroll to position [12, 0]
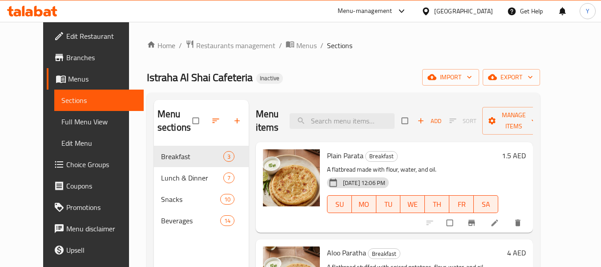
click at [352, 125] on input "search" at bounding box center [342, 121] width 105 height 16
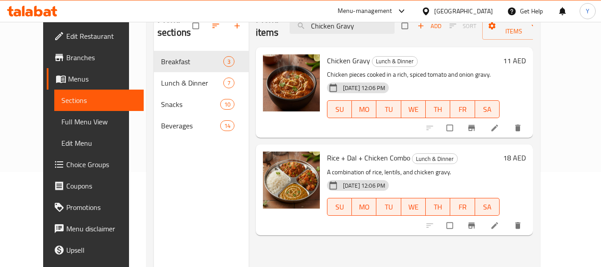
scroll to position [97, 0]
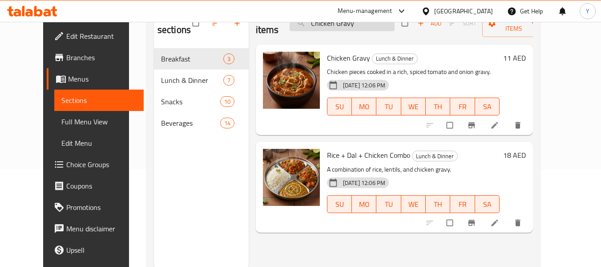
click at [343, 26] on input "Chicken Gravy" at bounding box center [342, 24] width 105 height 16
paste input "Sprite 250ml"
click at [343, 26] on input "Sprite 250ml" at bounding box center [342, 24] width 105 height 16
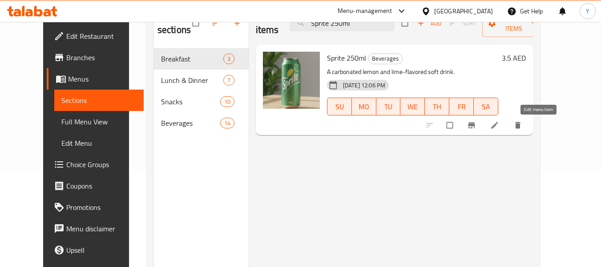
type input "Sprite 250ml"
click at [499, 126] on icon at bounding box center [494, 125] width 9 height 9
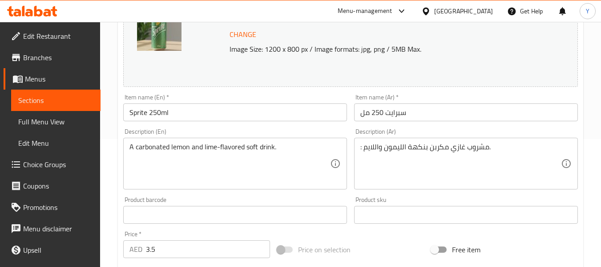
scroll to position [186, 0]
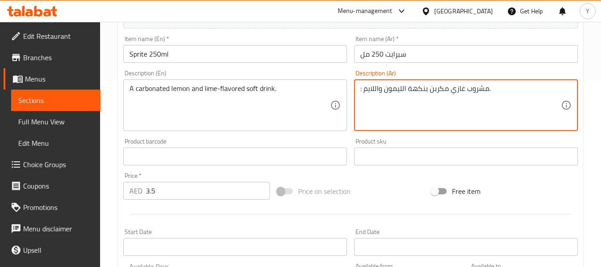
drag, startPoint x: 374, startPoint y: 88, endPoint x: 365, endPoint y: 88, distance: 8.9
drag, startPoint x: 364, startPoint y: 88, endPoint x: 355, endPoint y: 88, distance: 8.9
click at [355, 88] on div ": مشروب غازي مكربن بنكهة الليمون والحامض. Description (Ar)" at bounding box center [466, 105] width 224 height 52
type textarea "مشروب غازي مكربن بنكهة الليمون والحامض."
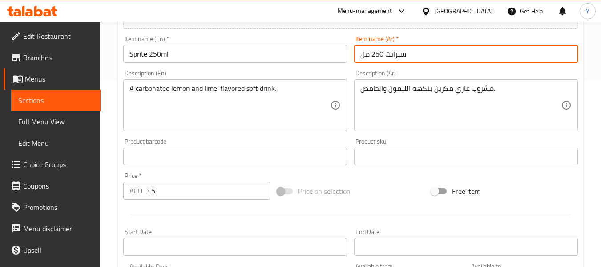
click at [419, 55] on input "سبرايت 250 مل" at bounding box center [466, 54] width 224 height 18
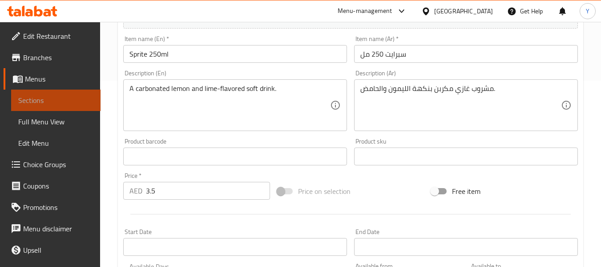
click at [63, 102] on span "Sections" at bounding box center [55, 100] width 75 height 11
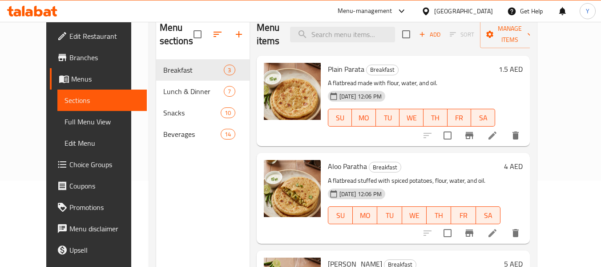
scroll to position [85, 0]
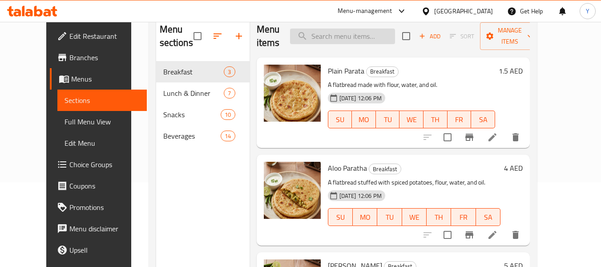
click at [355, 37] on input "search" at bounding box center [342, 36] width 105 height 16
paste input "Soft Cake"
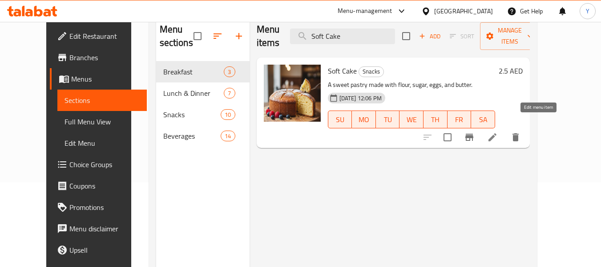
type input "Soft Cake"
click at [498, 132] on icon at bounding box center [492, 137] width 11 height 11
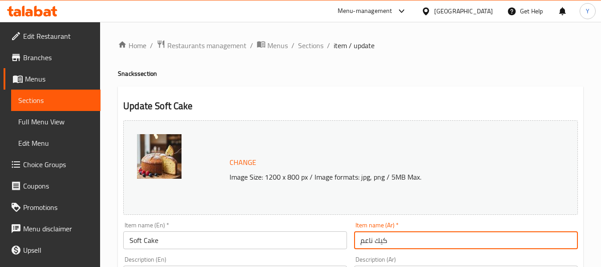
drag, startPoint x: 372, startPoint y: 239, endPoint x: 343, endPoint y: 236, distance: 29.5
type input "كيك طري"
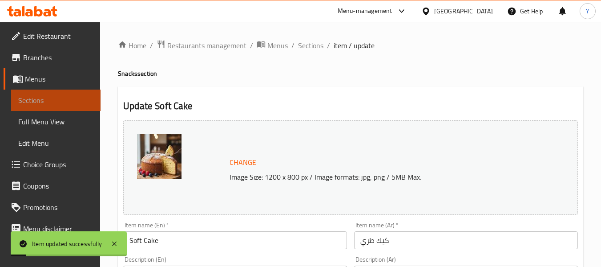
click at [69, 98] on span "Sections" at bounding box center [55, 100] width 75 height 11
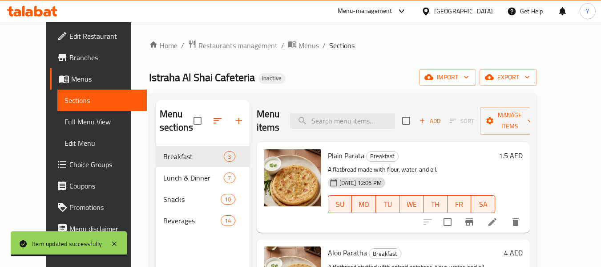
click at [461, 64] on div "Home / Restaurants management / Menus / Sections Istraha Al Shai Cafeteria Inac…" at bounding box center [343, 207] width 388 height 334
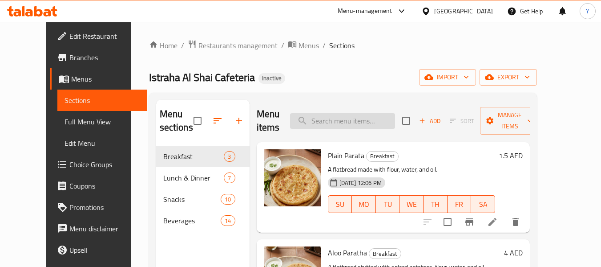
click at [339, 121] on input "search" at bounding box center [342, 121] width 105 height 16
paste input "[PERSON_NAME]"
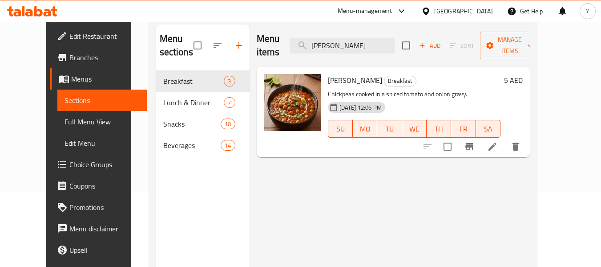
scroll to position [86, 0]
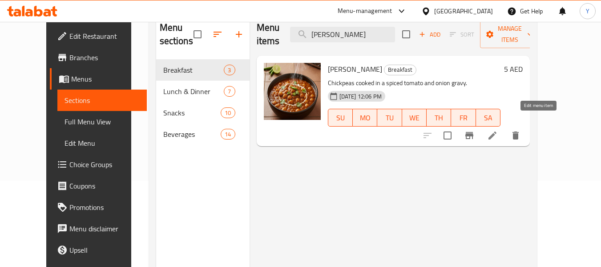
type input "[PERSON_NAME]"
click at [498, 130] on icon at bounding box center [492, 135] width 11 height 11
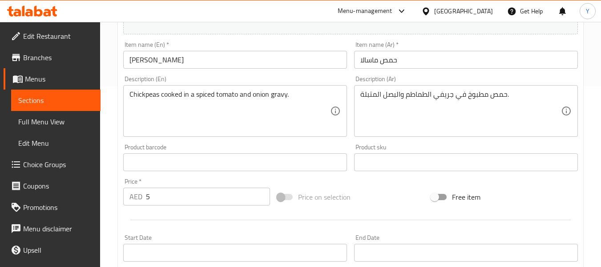
scroll to position [191, 0]
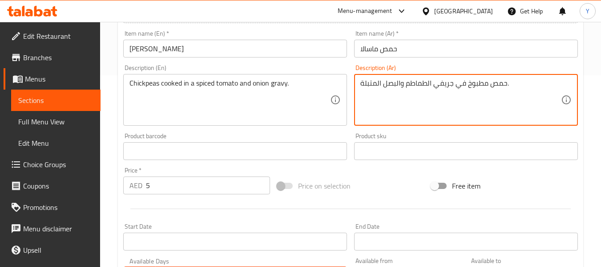
drag, startPoint x: 454, startPoint y: 83, endPoint x: 362, endPoint y: 81, distance: 92.1
paste textarea "صل وطماطم"
type textarea "حمص مطبوخ في جريفي بصل وطماطم متبلة."
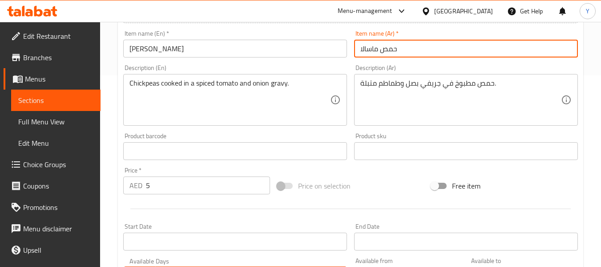
click at [455, 48] on input "حمص ماسالا" at bounding box center [466, 49] width 224 height 18
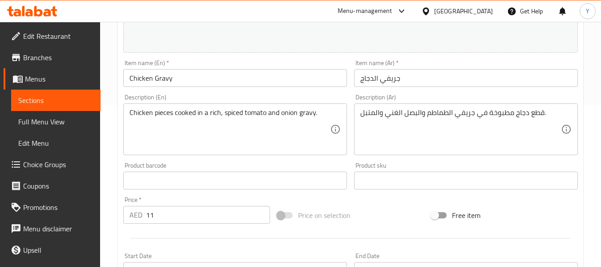
scroll to position [166, 0]
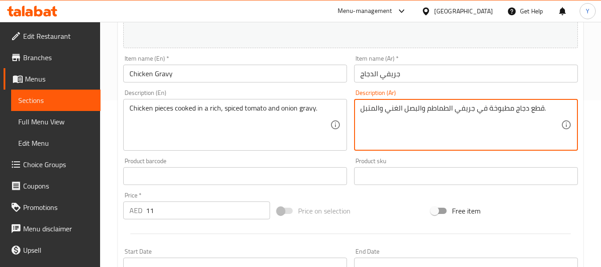
drag, startPoint x: 420, startPoint y: 107, endPoint x: 402, endPoint y: 110, distance: 18.4
click at [433, 108] on textarea "قطع دجاج مطبوخة في جريفي الطماطم والغني والمتبل." at bounding box center [460, 125] width 201 height 42
paste textarea "صل ال"
click at [420, 108] on textarea "قطع دجاج مطبوخة في جريفي البصل الطماطم والغني والمتبل." at bounding box center [460, 125] width 201 height 42
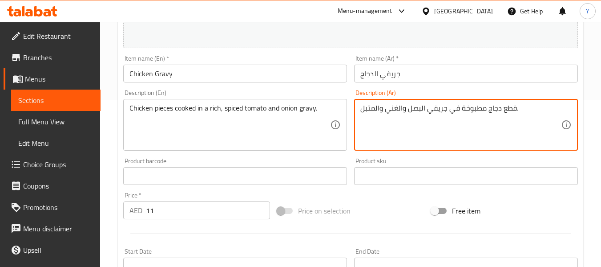
click at [380, 112] on textarea "قطع دجاج مطبوخة في جريفي البصل والغني والمتبل." at bounding box center [460, 125] width 201 height 42
paste textarea "طماطم ال"
click at [361, 111] on textarea "قطع دجاج مطبوخة في جريفي البصل والغني والطماطم المتبل." at bounding box center [460, 125] width 201 height 42
click at [363, 109] on textarea "قطع دجاج مطبوخة في جريفي البصل والغني والطماطم المتبل." at bounding box center [460, 125] width 201 height 42
drag, startPoint x: 432, startPoint y: 109, endPoint x: 415, endPoint y: 110, distance: 16.9
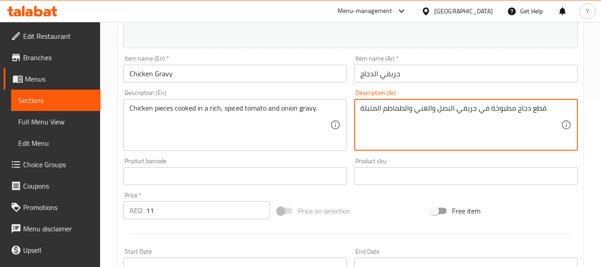
click at [415, 110] on textarea "قطع دجاج مطبوخة في جريفي البصل والغني والطماطم المتبلة." at bounding box center [460, 125] width 201 height 42
click at [543, 112] on textarea "قطع دجاج مطبوخة في جريفي البصل والطماطم المتبلة." at bounding box center [460, 125] width 201 height 42
paste textarea "الغني"
click at [379, 109] on textarea "قطع دجاج مطبوخة في جريفي البصل والطماطم المتبلة. الغني" at bounding box center [460, 125] width 201 height 42
type textarea "قطع دجاج مطبوخة في جريفي البصل والطماطم المتبلة الغني"
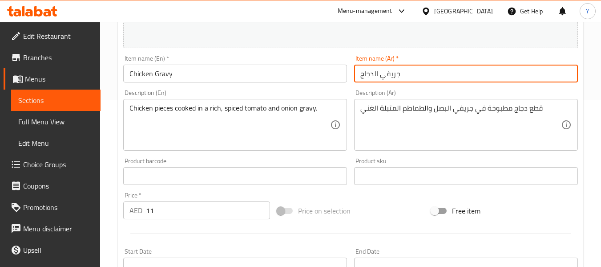
click at [430, 67] on input "جريفي الدجاج" at bounding box center [466, 74] width 224 height 18
click at [47, 101] on span "Sections" at bounding box center [55, 100] width 75 height 11
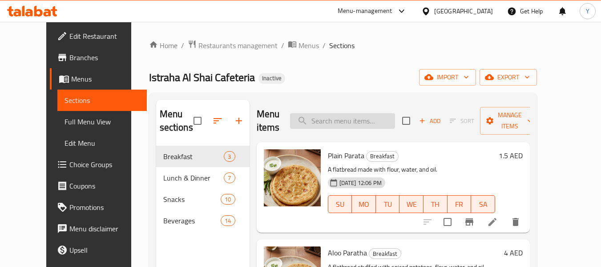
click at [360, 124] on input "search" at bounding box center [342, 121] width 105 height 16
paste input "Black Coffee"
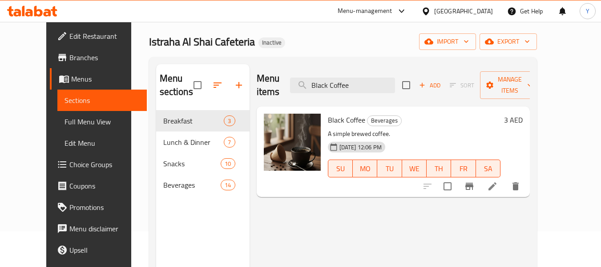
scroll to position [42, 0]
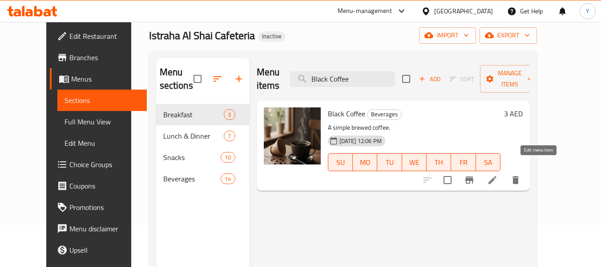
type input "Black Coffee"
click at [498, 174] on icon at bounding box center [492, 179] width 11 height 11
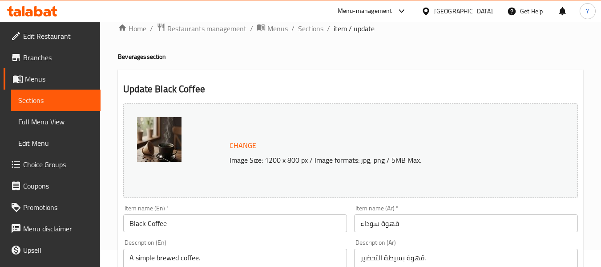
scroll to position [20, 0]
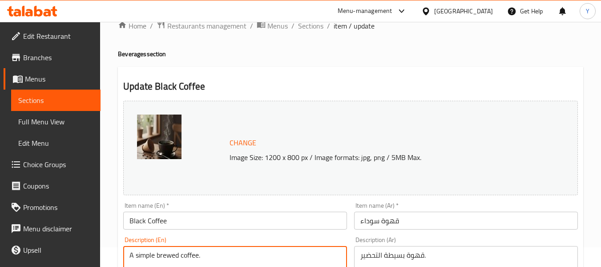
drag, startPoint x: 159, startPoint y: 258, endPoint x: 200, endPoint y: 255, distance: 41.0
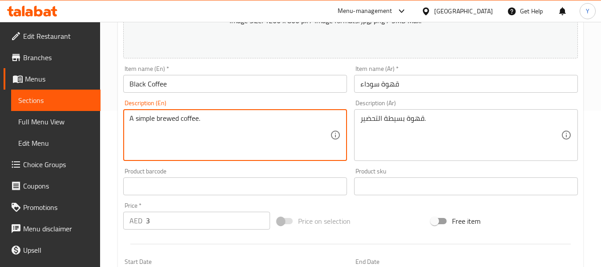
scroll to position [154, 0]
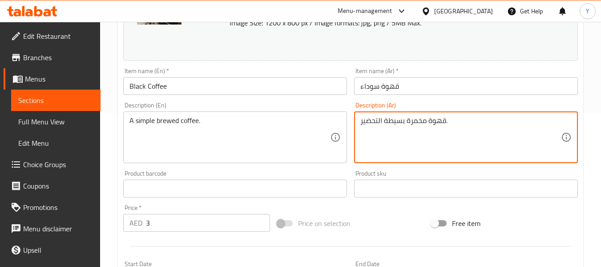
click at [368, 125] on textarea "قهوة مخمرة بسيطة التحضير." at bounding box center [460, 137] width 201 height 42
type textarea "قهوة مخمرة بسيطة."
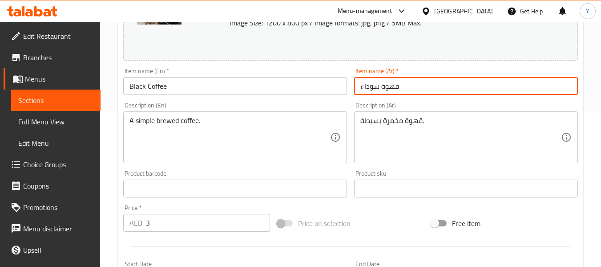
click at [442, 85] on input "قهوة سوداء" at bounding box center [466, 86] width 224 height 18
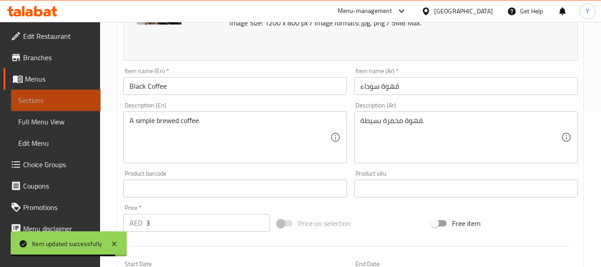
click at [68, 101] on span "Sections" at bounding box center [55, 100] width 75 height 11
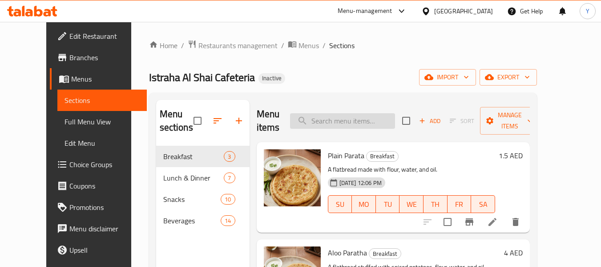
click at [388, 121] on input "search" at bounding box center [342, 121] width 105 height 16
paste input "Fresh Milk Coffee"
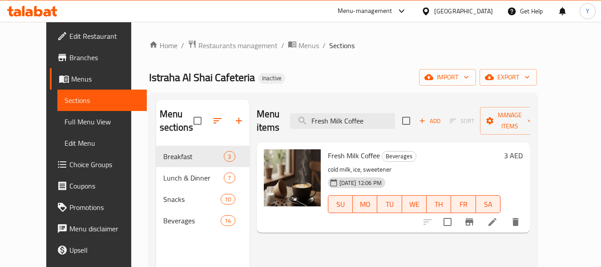
scroll to position [29, 0]
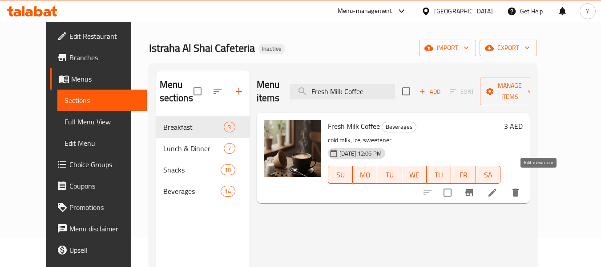
type input "Fresh Milk Coffee"
click at [497, 188] on icon at bounding box center [493, 192] width 8 height 8
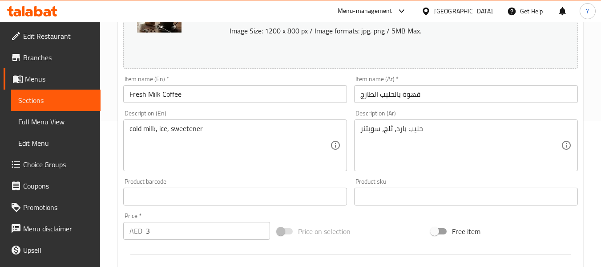
scroll to position [156, 0]
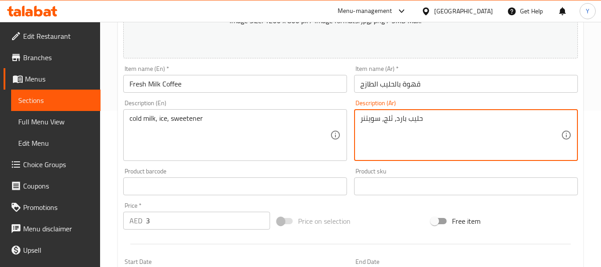
drag, startPoint x: 379, startPoint y: 122, endPoint x: 336, endPoint y: 114, distance: 43.9
type textarea "حليب بارد، ثلج، محلي"
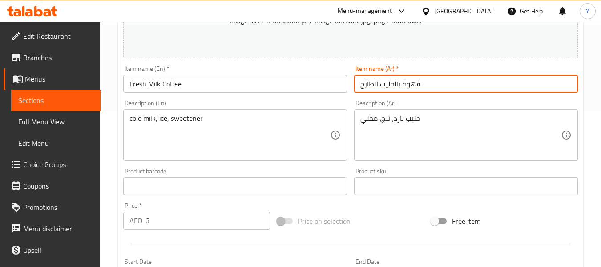
click at [394, 82] on input "قهوة بالحليب الطازج" at bounding box center [466, 84] width 224 height 18
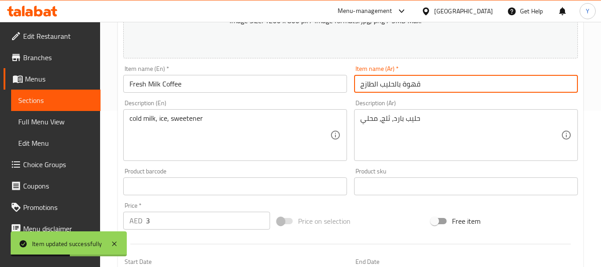
click at [78, 102] on span "Sections" at bounding box center [55, 100] width 75 height 11
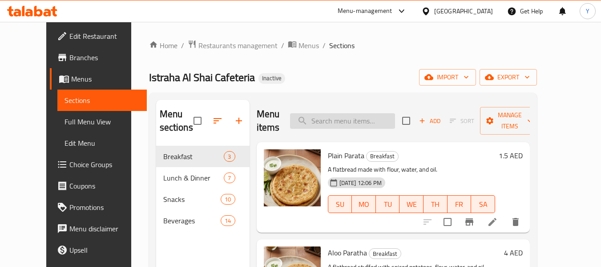
click at [382, 123] on input "search" at bounding box center [342, 121] width 105 height 16
paste input "Small Water Bottle"
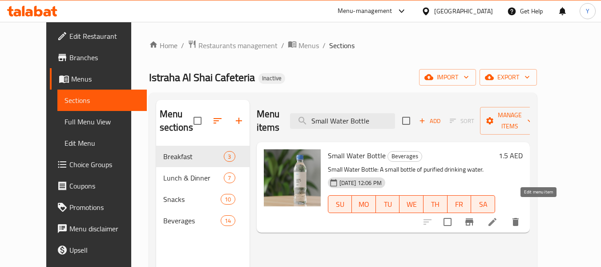
type input "Small Water Bottle"
click at [498, 216] on icon at bounding box center [492, 221] width 11 height 11
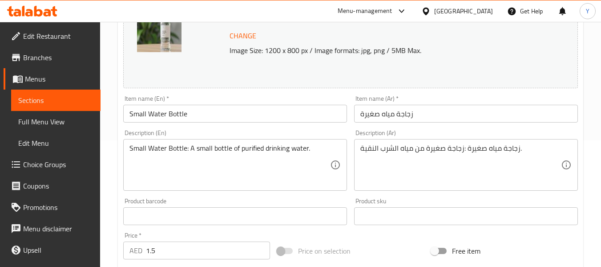
scroll to position [142, 0]
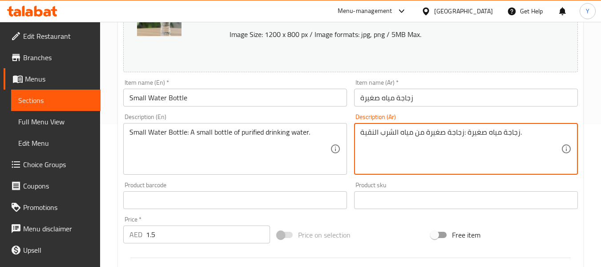
drag, startPoint x: 463, startPoint y: 132, endPoint x: 518, endPoint y: 133, distance: 55.2
type textarea "زجاجة صغيرة من مياه الشرب النقية."
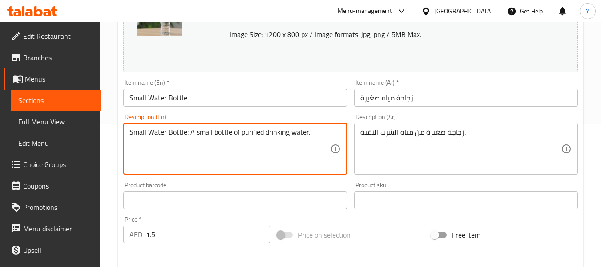
drag, startPoint x: 190, startPoint y: 132, endPoint x: 102, endPoint y: 124, distance: 88.5
type textarea "A small bottle of purified drinking water."
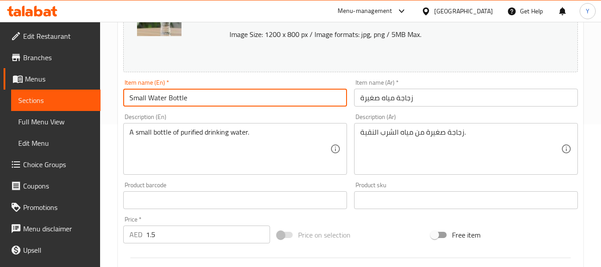
click at [232, 98] on input "Small Water Bottle" at bounding box center [235, 98] width 224 height 18
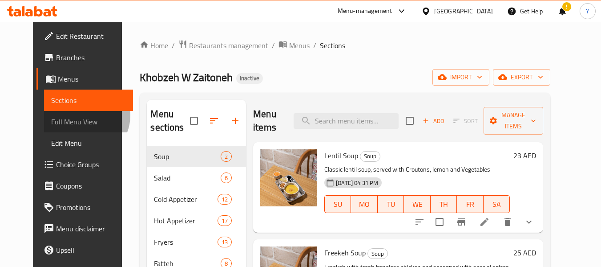
click at [51, 116] on span "Full Menu View" at bounding box center [88, 121] width 75 height 11
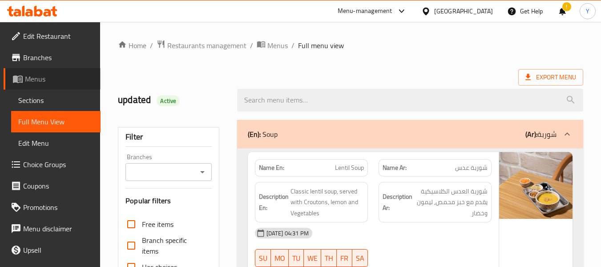
click at [52, 77] on span "Menus" at bounding box center [59, 78] width 69 height 11
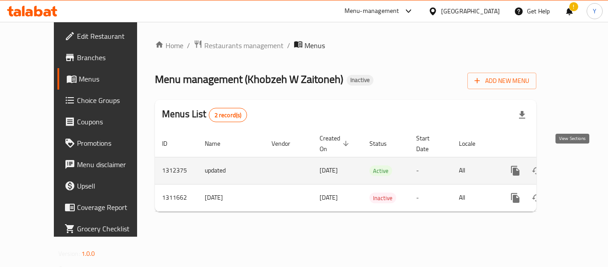
click at [569, 160] on link "enhanced table" at bounding box center [579, 170] width 21 height 21
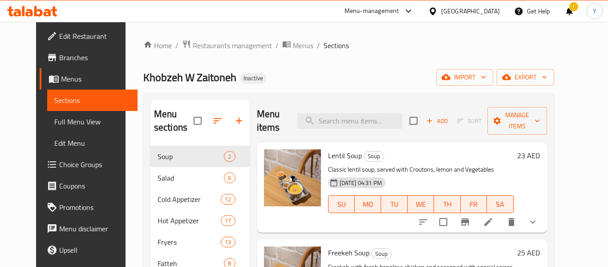
click at [547, 82] on span "export" at bounding box center [525, 77] width 43 height 11
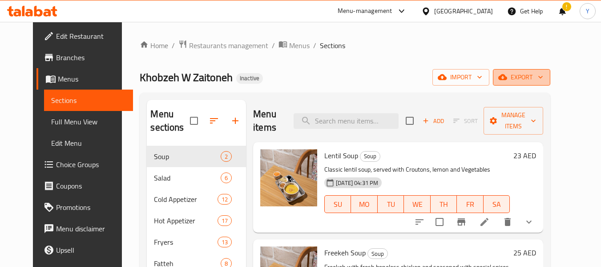
click at [545, 75] on icon "button" at bounding box center [540, 77] width 9 height 9
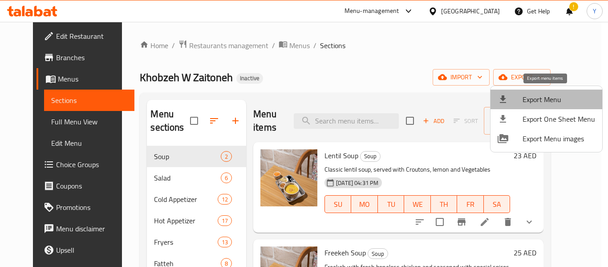
click at [558, 106] on li "Export Menu" at bounding box center [546, 99] width 112 height 20
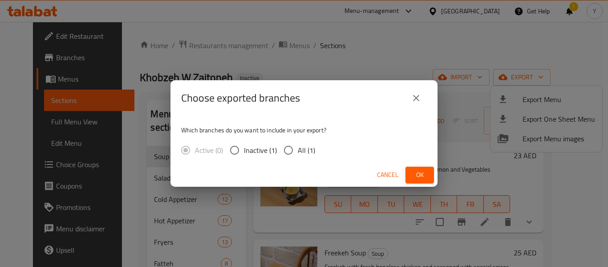
click at [289, 150] on input "All (1)" at bounding box center [288, 150] width 19 height 19
radio input "true"
click at [413, 173] on span "Ok" at bounding box center [419, 174] width 14 height 11
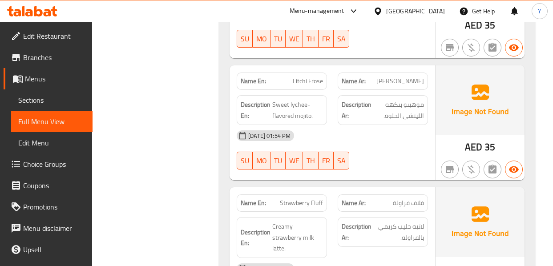
scroll to position [3707, 0]
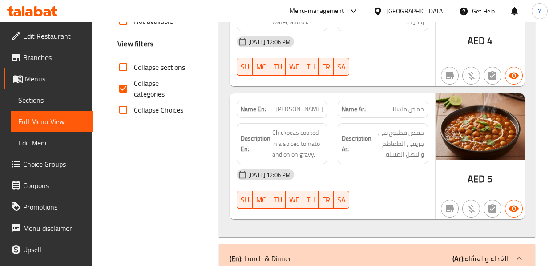
scroll to position [352, 0]
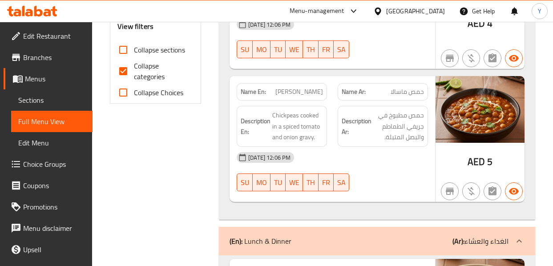
click at [129, 73] on input "Collapse categories" at bounding box center [123, 71] width 21 height 21
checkbox input "false"
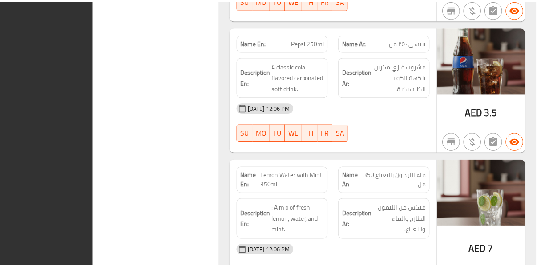
scroll to position [4616, 0]
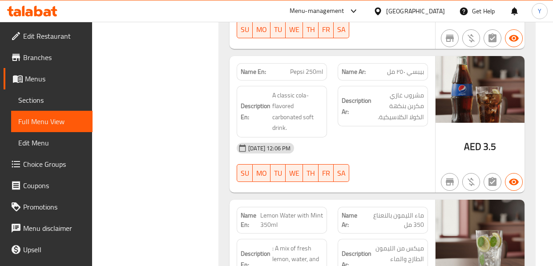
click at [323, 137] on div "[DATE] 12:06 PM" at bounding box center [332, 147] width 202 height 21
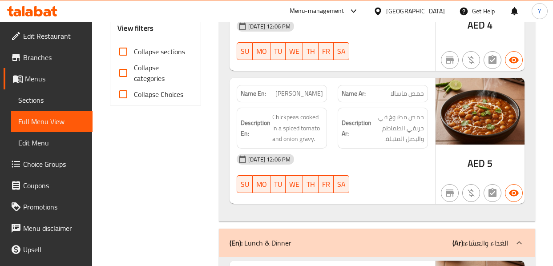
click at [304, 93] on span "[PERSON_NAME]" at bounding box center [299, 93] width 48 height 9
copy span "[PERSON_NAME]"
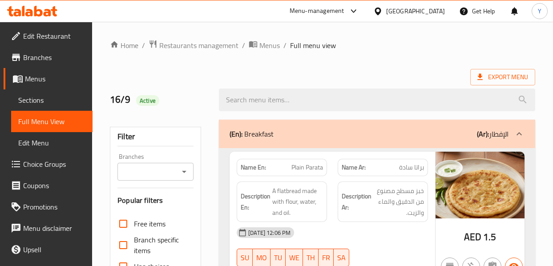
scroll to position [233, 0]
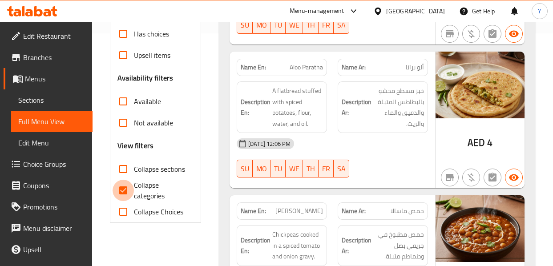
click at [124, 193] on input "Collapse categories" at bounding box center [123, 190] width 21 height 21
checkbox input "false"
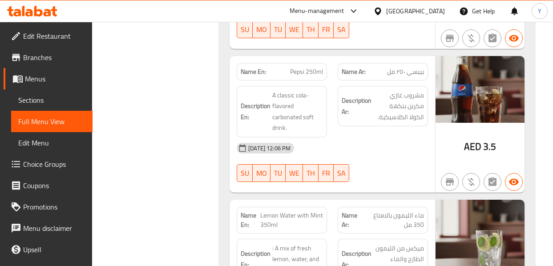
scroll to position [3421, 0]
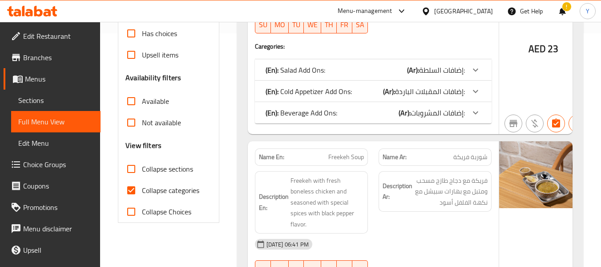
scroll to position [233, 0]
click at [129, 168] on input "Collapse sections" at bounding box center [131, 168] width 21 height 21
checkbox input "true"
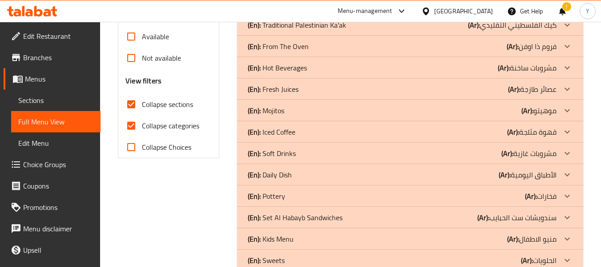
scroll to position [319, 0]
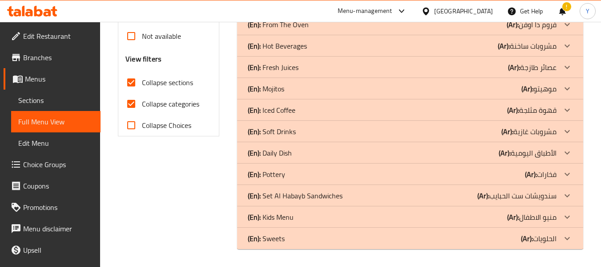
click at [286, 154] on p "(En): Daily Dish" at bounding box center [270, 152] width 44 height 11
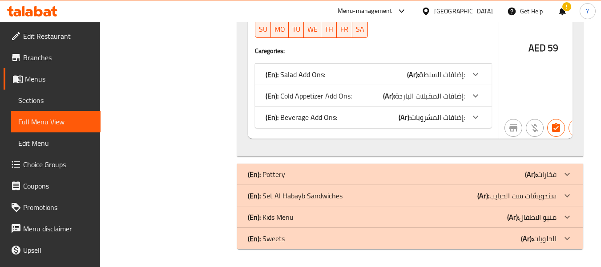
scroll to position [3612, 0]
click at [374, 243] on div "(En): Sweets (Ar): الحلويات" at bounding box center [402, 238] width 309 height 11
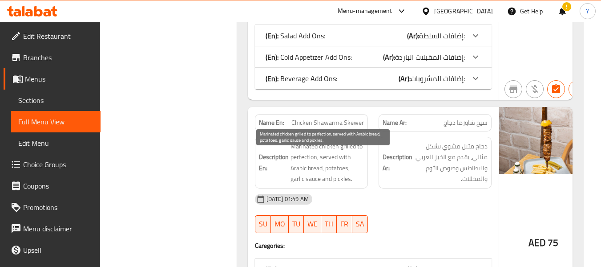
click at [352, 177] on span "Marinated chicken grilled to perfection, served with Arabic bread, potatoes, ga…" at bounding box center [327, 163] width 73 height 44
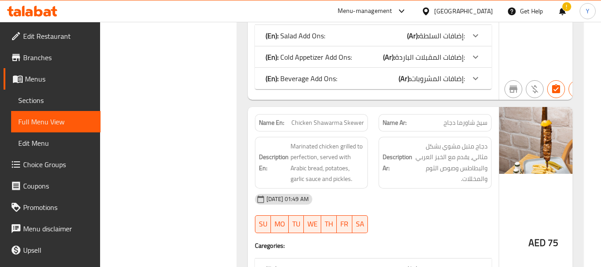
click at [320, 127] on span "Chicken Shawarma Skewer" at bounding box center [327, 122] width 73 height 9
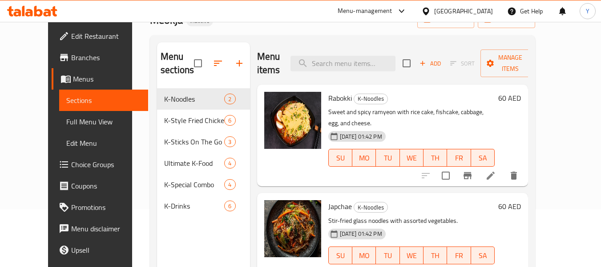
scroll to position [52, 0]
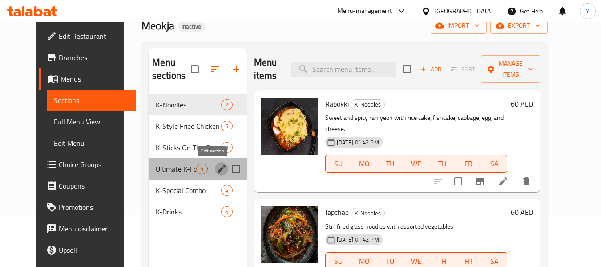
click at [218, 167] on icon "edit" at bounding box center [222, 169] width 8 height 8
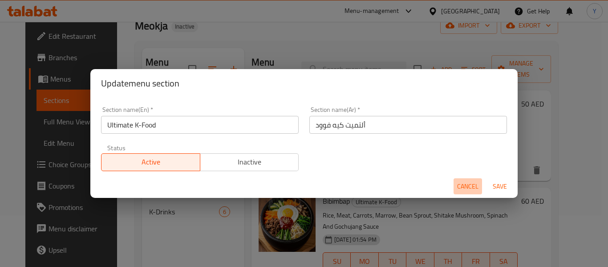
click at [461, 188] on span "Cancel" at bounding box center [467, 186] width 21 height 11
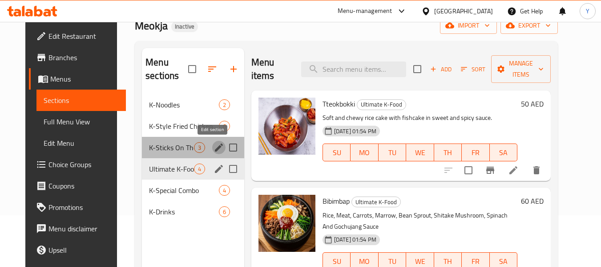
click at [216, 144] on icon "edit" at bounding box center [219, 147] width 11 height 11
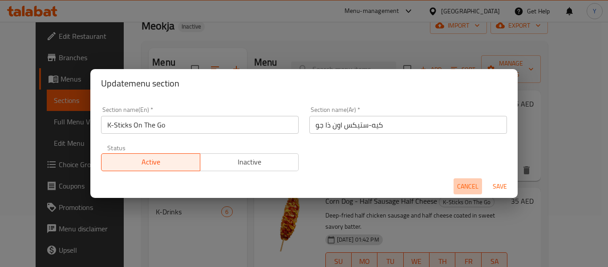
click at [461, 187] on span "Cancel" at bounding box center [467, 186] width 21 height 11
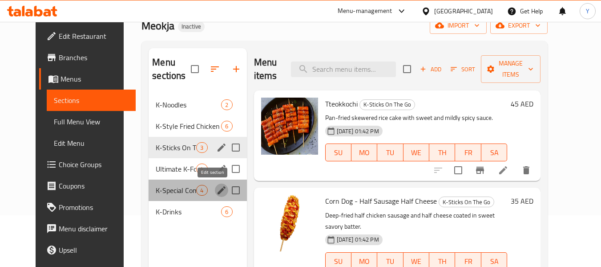
click at [216, 194] on icon "edit" at bounding box center [221, 190] width 11 height 11
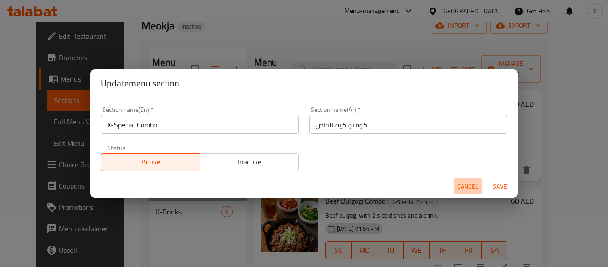
click at [468, 186] on span "Cancel" at bounding box center [467, 186] width 21 height 11
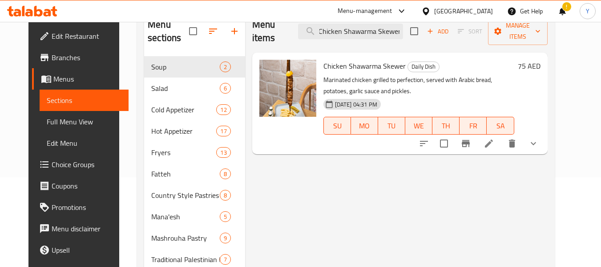
scroll to position [92, 0]
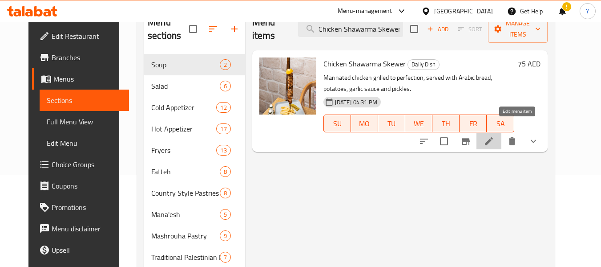
click at [494, 136] on icon at bounding box center [489, 141] width 11 height 11
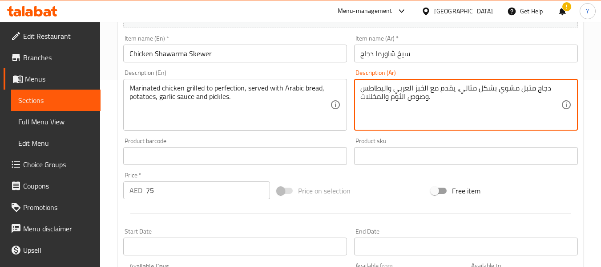
scroll to position [188, 0]
click at [543, 90] on textarea "دجاج متبل مشوي بشكل مثالي، يقدم مع الخبز العربي والبطاطس وصوص الثوم والمخللات." at bounding box center [460, 103] width 201 height 42
drag, startPoint x: 543, startPoint y: 90, endPoint x: 557, endPoint y: 87, distance: 14.1
click at [557, 87] on textarea "دجاج متبل مشوي بشكل مثالي، يقدم مع الخبز العربي والبطاطس وصوص الثوم والمخللات." at bounding box center [460, 103] width 201 height 42
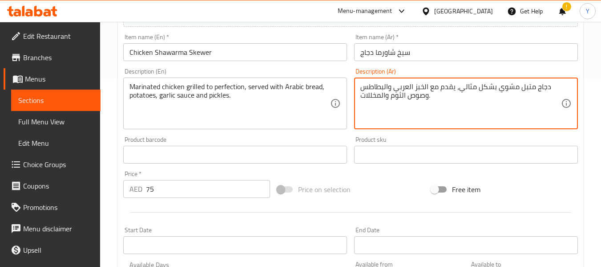
click at [547, 88] on textarea "دجاج متبل مشوي بشكل مثالي، يقدم مع الخبز العربي والبطاطس وصوص الثوم والمخللات." at bounding box center [460, 103] width 201 height 42
click at [548, 86] on textarea "دجاج متبل مشوي بشكل مثالي، يقدم مع الخبز العربي والبطاطس وصوص الثوم والمخللات." at bounding box center [460, 103] width 201 height 42
type textarea "شرائح دجاج متبل مشوي بشكل مثالي، يقدم مع الخبز العربي والبطاطس وصوص الثوم والمخ…"
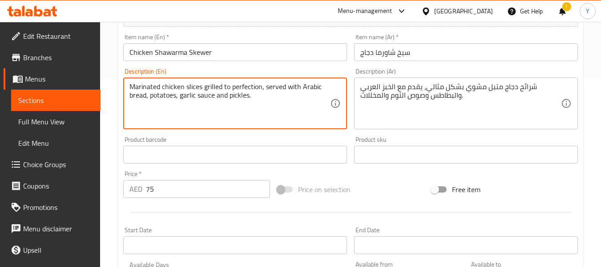
type textarea "Marinated chicken slices grilled to perfection, served with Arabic bread, potat…"
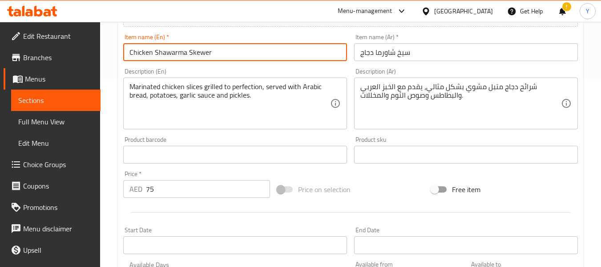
click at [235, 51] on input "Chicken Shawarma Skewer" at bounding box center [235, 52] width 224 height 18
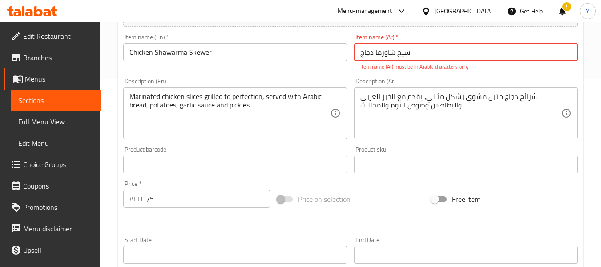
click at [376, 52] on input "سیخ شاورما دجاج" at bounding box center [466, 52] width 224 height 18
type input "s"
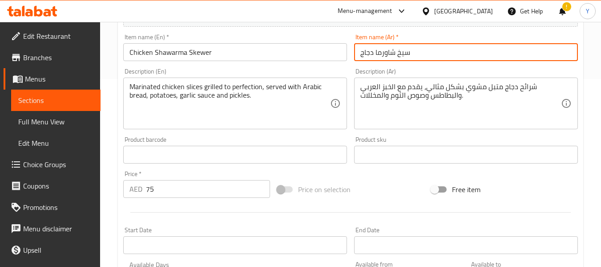
type input "سيخ شاورما دجاج"
